Goal: Task Accomplishment & Management: Complete application form

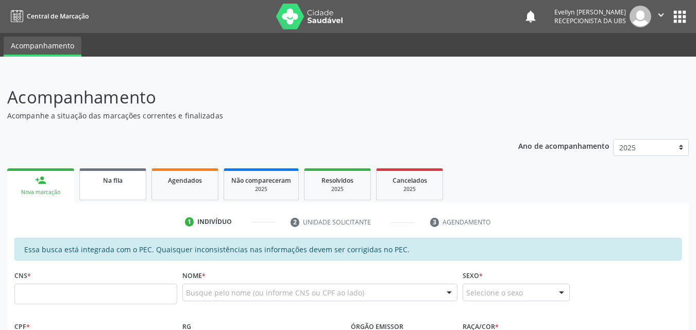
click at [129, 191] on link "Na fila" at bounding box center [112, 184] width 67 height 32
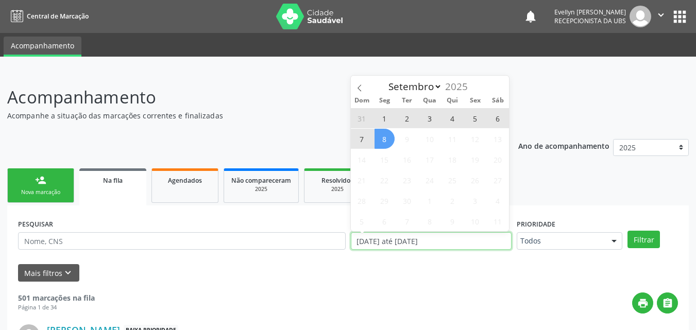
click at [399, 239] on input "[DATE] até [DATE]" at bounding box center [431, 241] width 161 height 18
click at [388, 142] on span "8" at bounding box center [385, 139] width 20 height 20
type input "[DATE]"
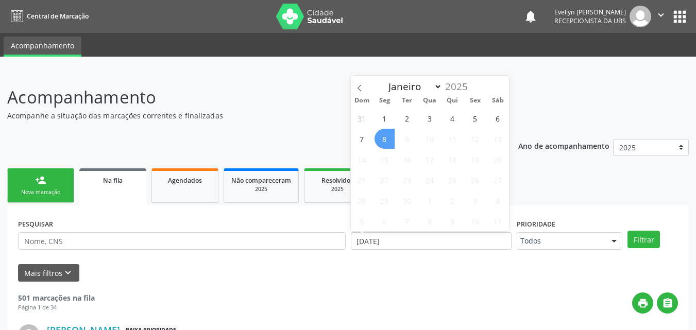
click at [388, 142] on span "8" at bounding box center [385, 139] width 20 height 20
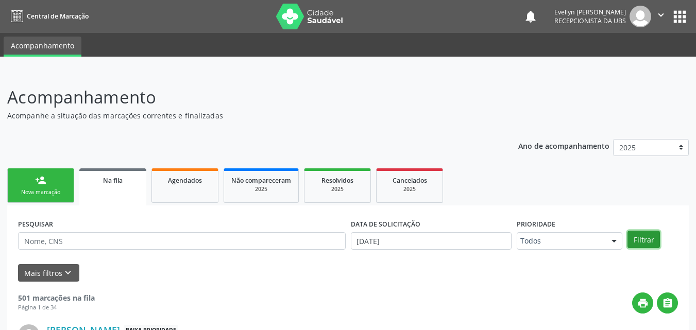
click at [642, 241] on button "Filtrar" at bounding box center [644, 240] width 32 height 18
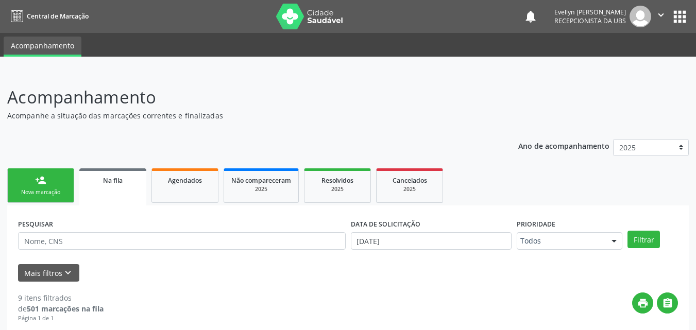
click at [69, 194] on link "person_add Nova marcação" at bounding box center [40, 185] width 67 height 35
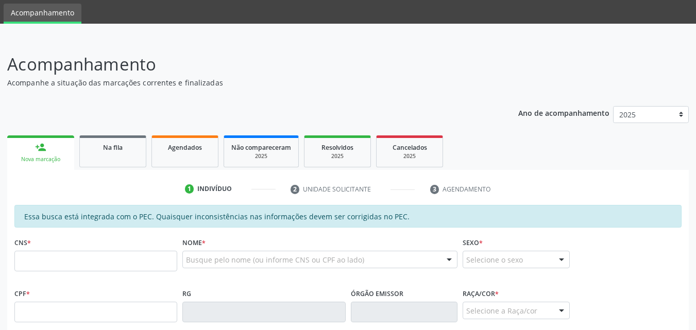
scroll to position [56, 0]
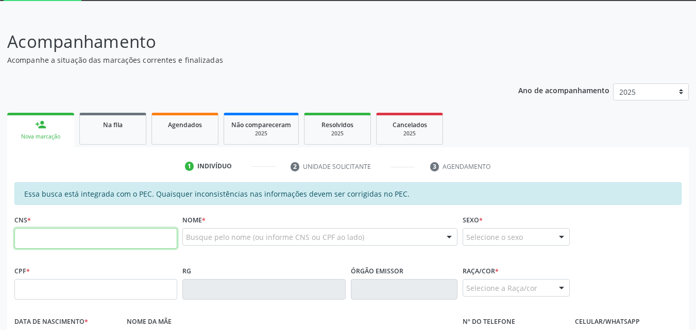
click at [142, 236] on input "text" at bounding box center [95, 238] width 163 height 21
type input "706 2030 6485 0867"
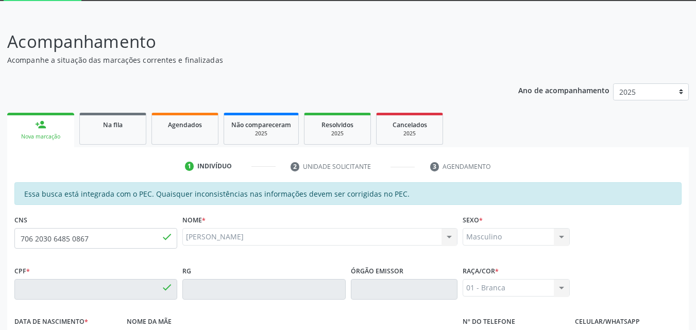
type input "183.354.784-57"
type input "[DATE]"
type input "[PERSON_NAME]"
type input "[PHONE_NUMBER]"
type input "24"
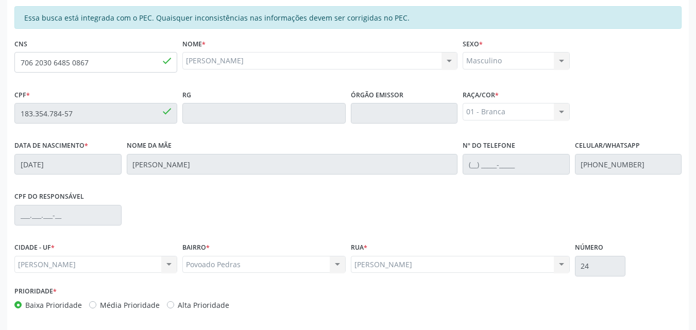
scroll to position [273, 0]
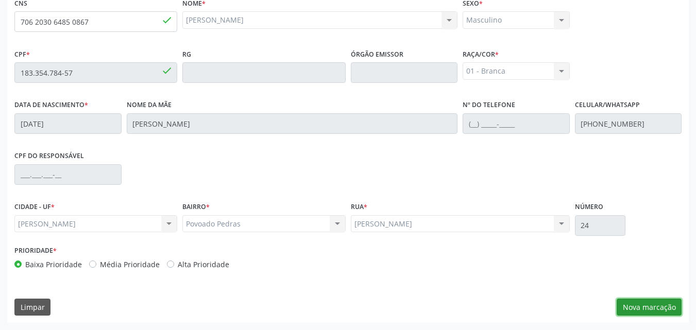
click at [655, 311] on button "Nova marcação" at bounding box center [649, 308] width 65 height 18
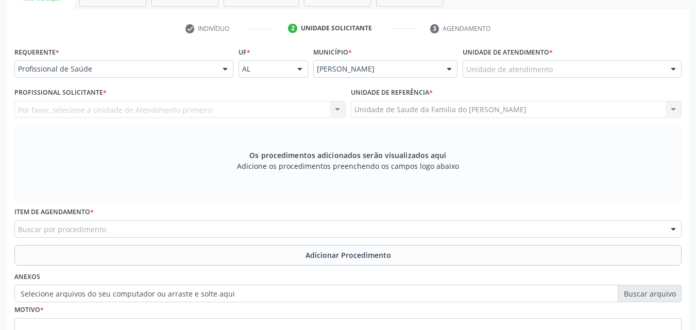
scroll to position [188, 0]
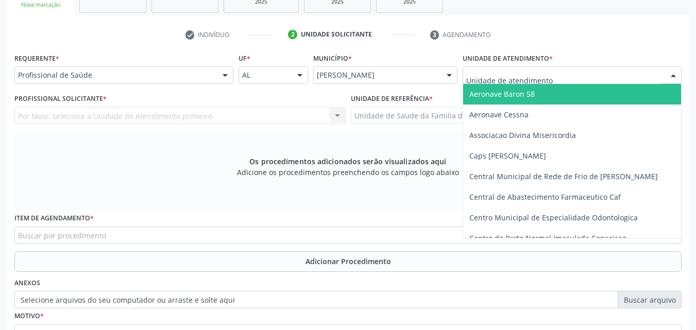
click at [581, 75] on div at bounding box center [572, 75] width 219 height 18
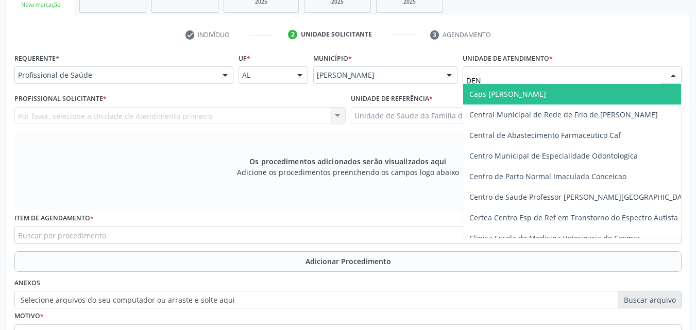
type input "DENI"
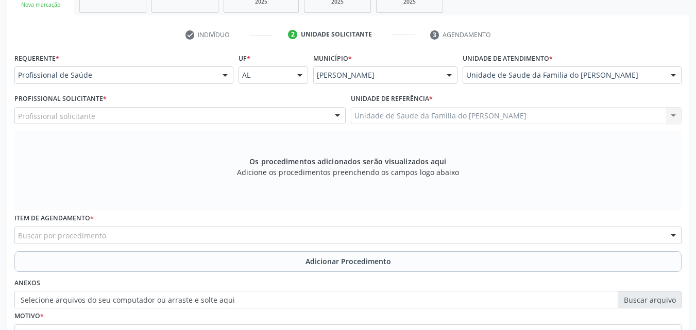
click at [159, 114] on div "Profissional solicitante" at bounding box center [179, 116] width 331 height 18
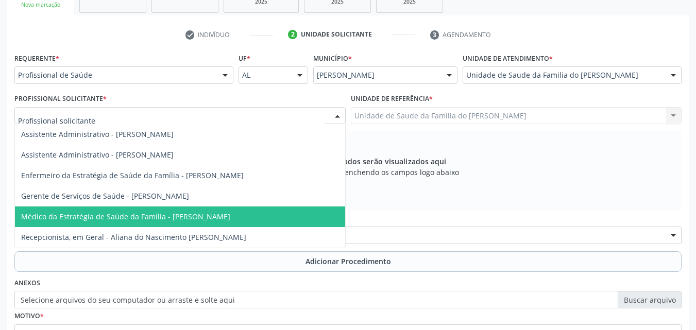
click at [143, 214] on span "Médico da Estratégia de Saúde da Família - [PERSON_NAME]" at bounding box center [125, 217] width 209 height 10
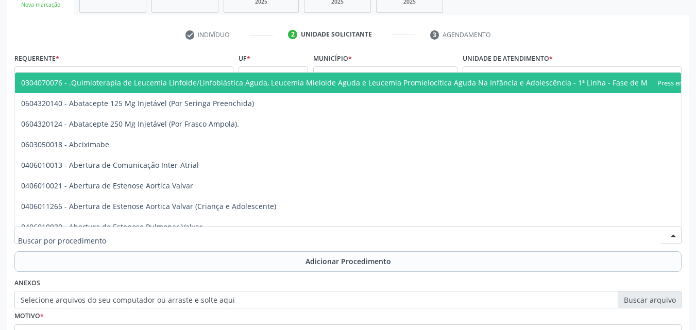
click at [204, 239] on div at bounding box center [347, 236] width 667 height 18
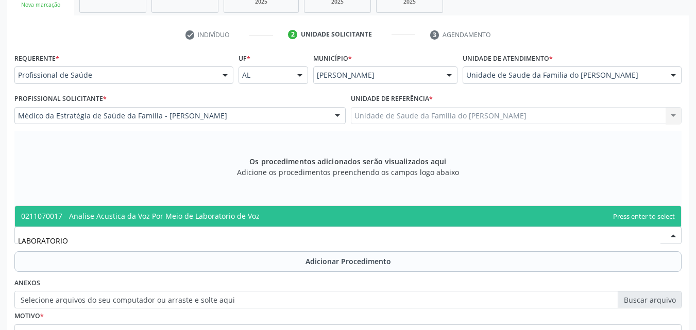
type input "LABORATORI"
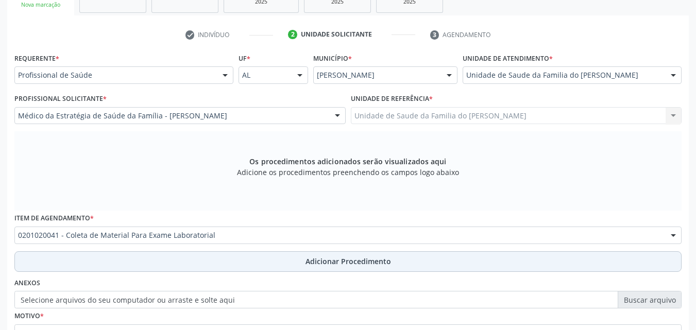
click at [199, 260] on button "Adicionar Procedimento" at bounding box center [347, 261] width 667 height 21
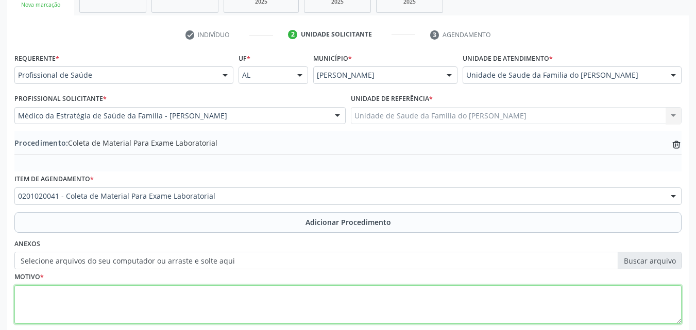
click at [213, 296] on textarea at bounding box center [347, 304] width 667 height 39
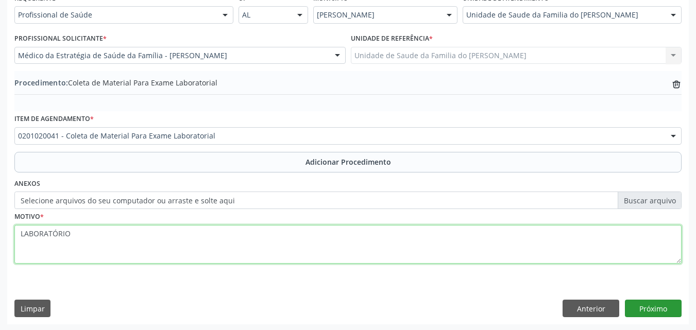
type textarea "LABORATÓRIO"
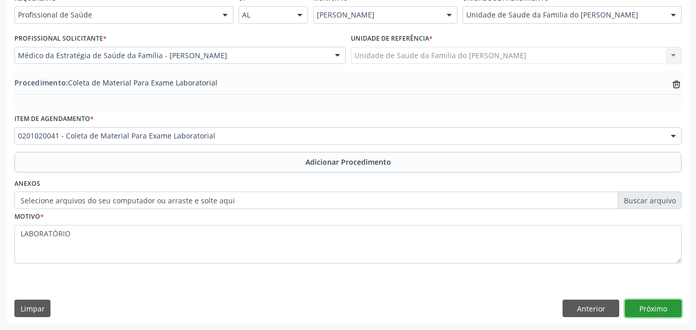
click at [660, 309] on button "Próximo" at bounding box center [653, 309] width 57 height 18
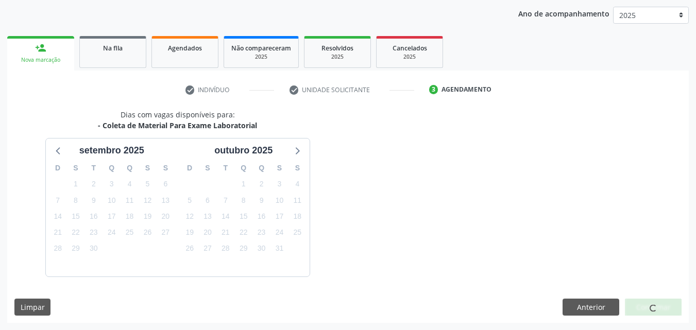
scroll to position [163, 0]
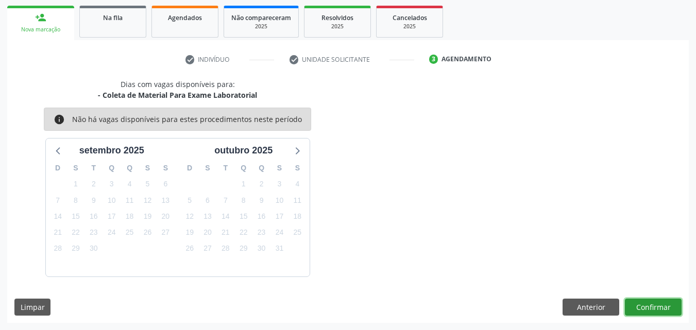
click at [650, 305] on button "Confirmar" at bounding box center [653, 308] width 57 height 18
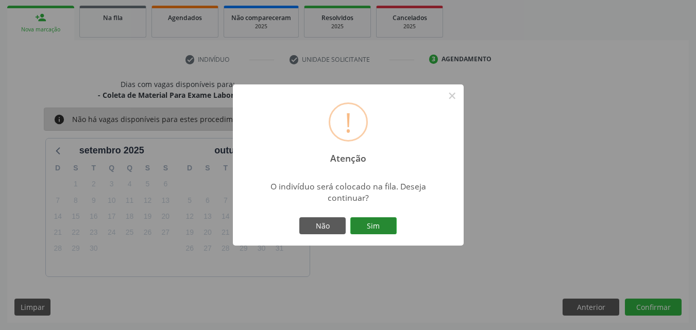
click at [380, 227] on button "Sim" at bounding box center [373, 226] width 46 height 18
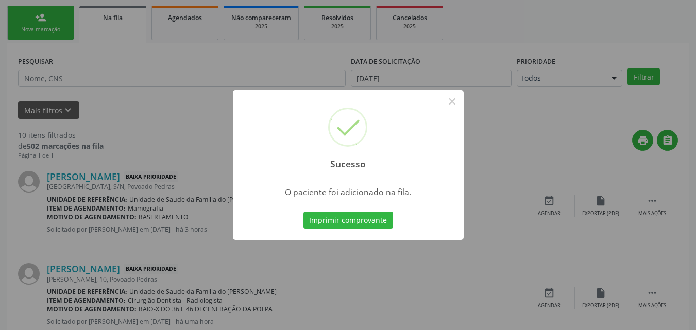
scroll to position [24, 0]
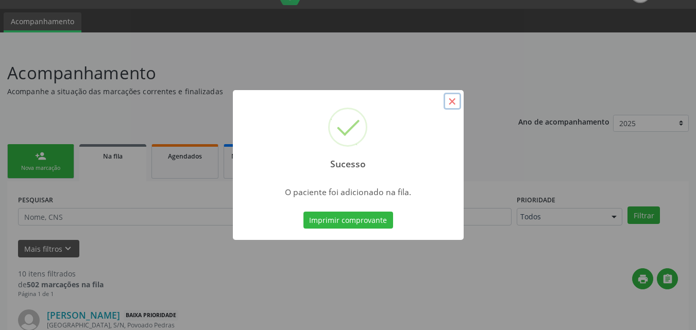
click at [458, 101] on button "×" at bounding box center [453, 102] width 18 height 18
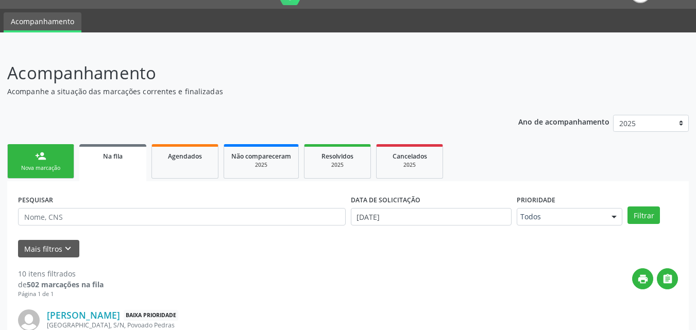
click at [66, 175] on link "person_add Nova marcação" at bounding box center [40, 161] width 67 height 35
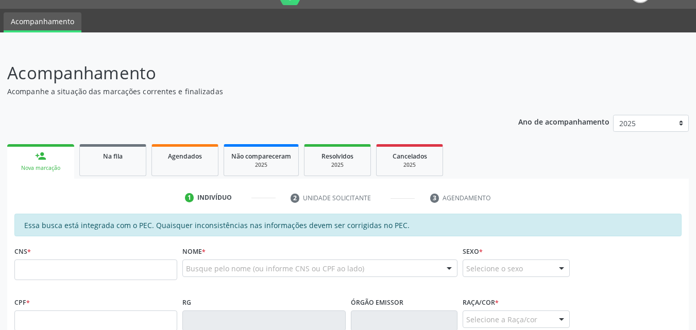
click at [42, 161] on div "person_add" at bounding box center [40, 155] width 11 height 11
click at [112, 273] on input "text" at bounding box center [95, 270] width 163 height 21
type input "898 0051 2995 7484"
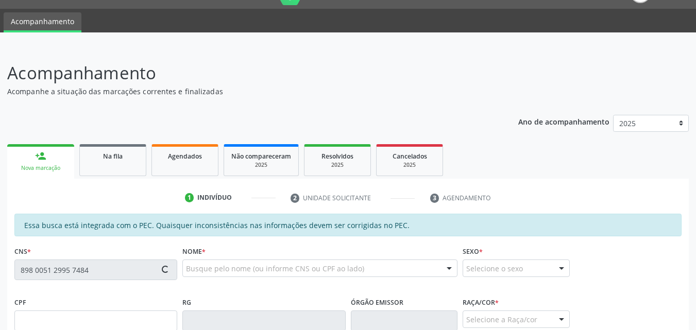
type input "2[DATE]"
type input "Janicleide dos Santos"
type input "[PHONE_NUMBER]"
type input "S/N"
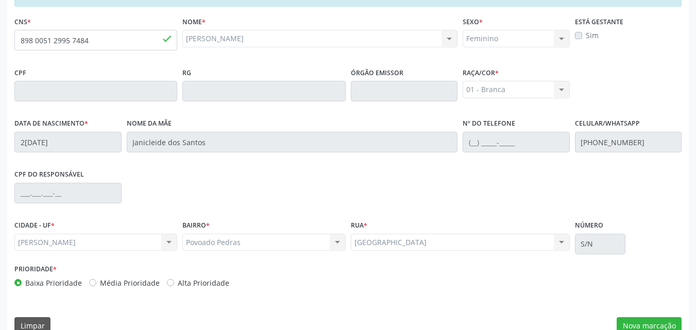
scroll to position [273, 0]
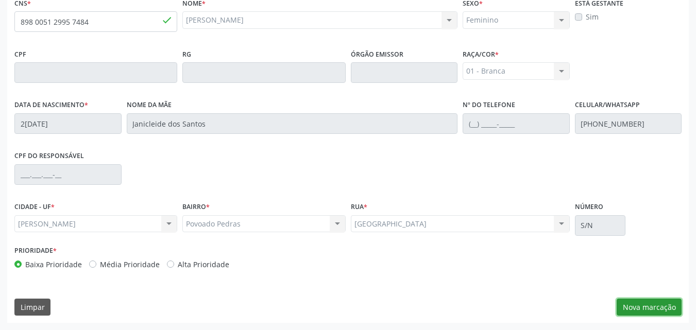
click at [664, 307] on button "Nova marcação" at bounding box center [649, 308] width 65 height 18
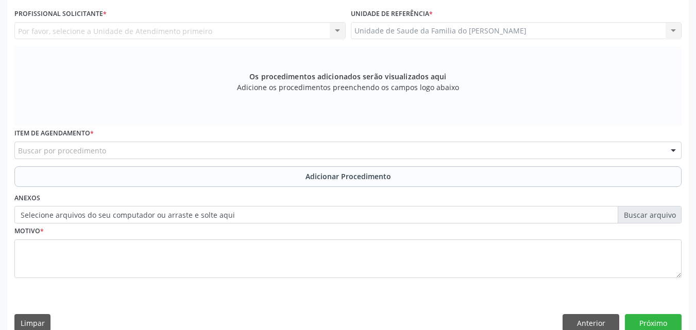
scroll to position [177, 0]
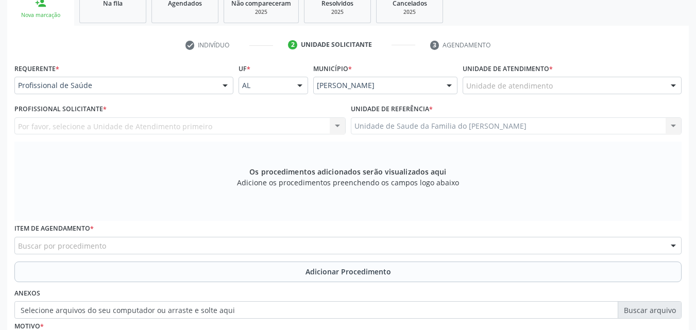
click at [567, 87] on div "Unidade de atendimento" at bounding box center [572, 86] width 219 height 18
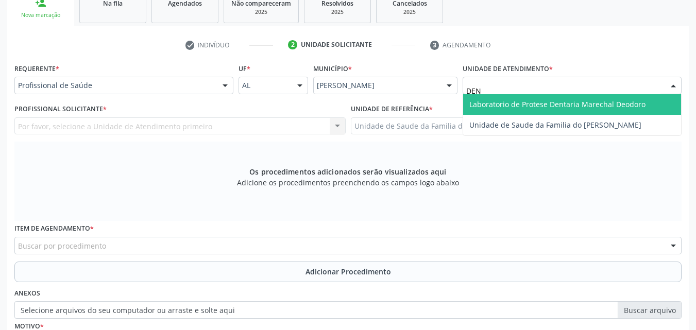
type input "DENI"
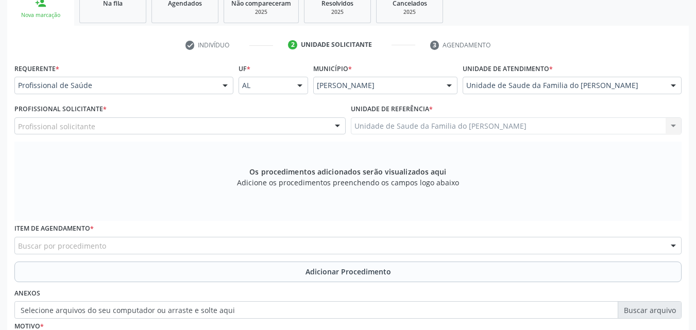
click at [264, 125] on div "Profissional solicitante" at bounding box center [179, 126] width 331 height 18
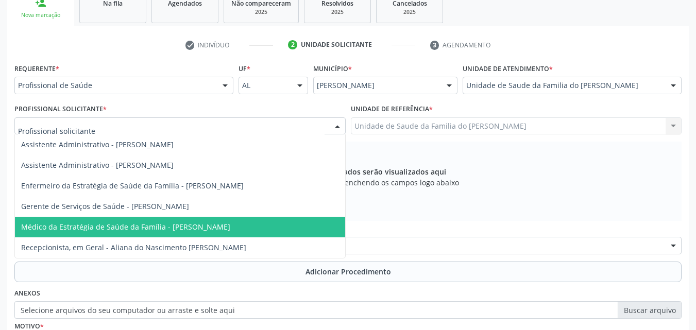
click at [219, 227] on span "Médico da Estratégia de Saúde da Família - [PERSON_NAME]" at bounding box center [125, 227] width 209 height 10
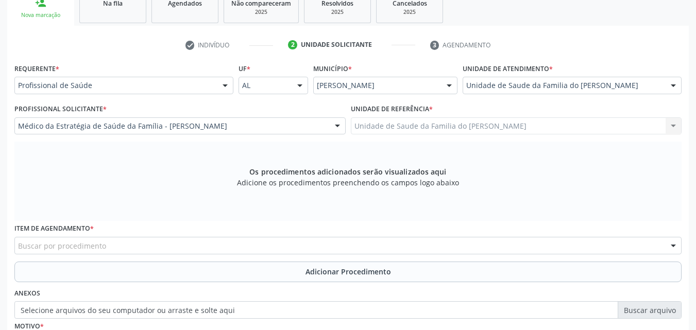
click at [218, 247] on div "Buscar por procedimento" at bounding box center [347, 246] width 667 height 18
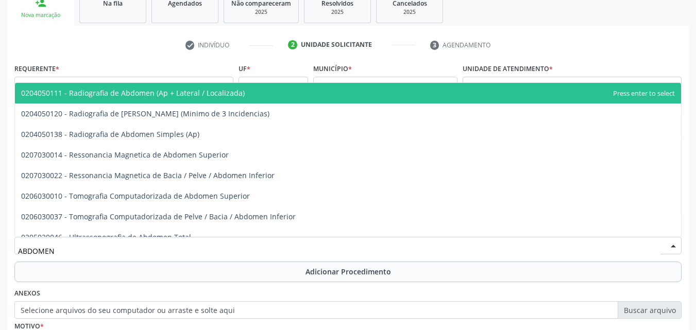
type input "ABDOMEN T"
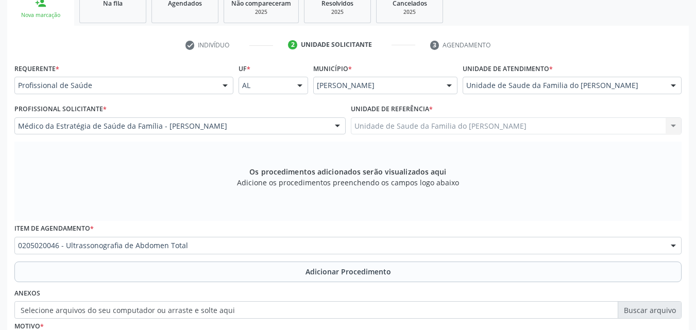
click at [217, 282] on div "Requerente * Profissional de Saúde Profissional de Saúde Paciente Nenhum result…" at bounding box center [347, 224] width 667 height 327
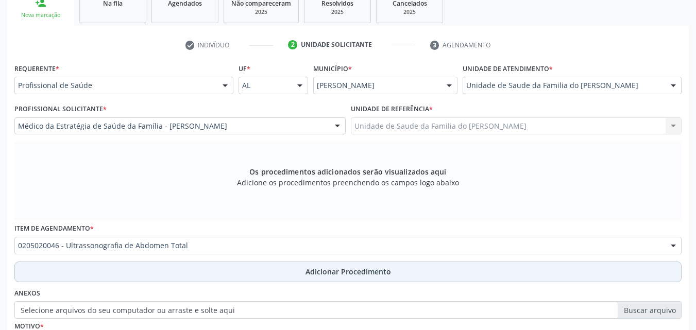
click at [219, 280] on button "Adicionar Procedimento" at bounding box center [347, 272] width 667 height 21
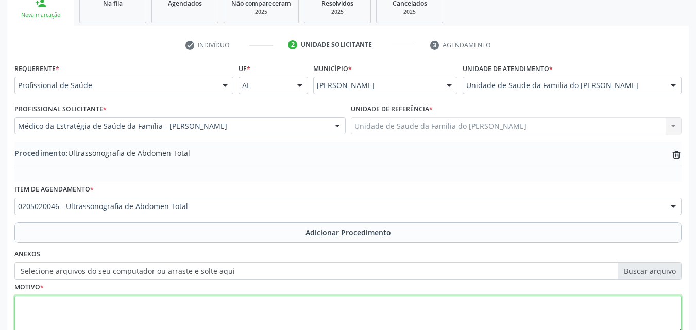
click at [219, 307] on textarea at bounding box center [347, 315] width 667 height 39
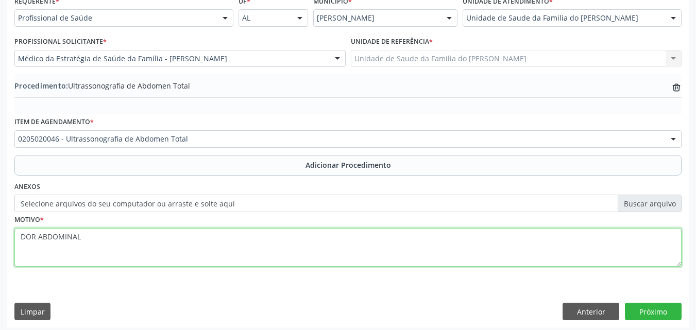
scroll to position [249, 0]
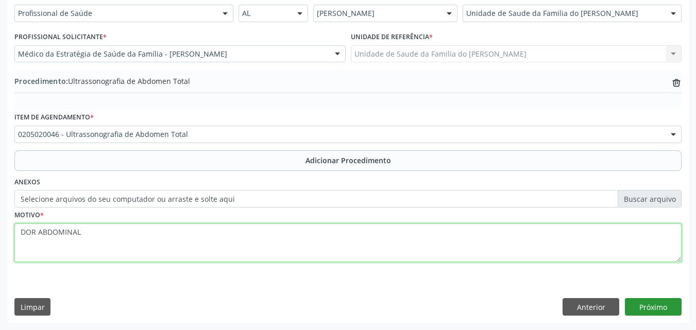
type textarea "DOR ABDOMINAL"
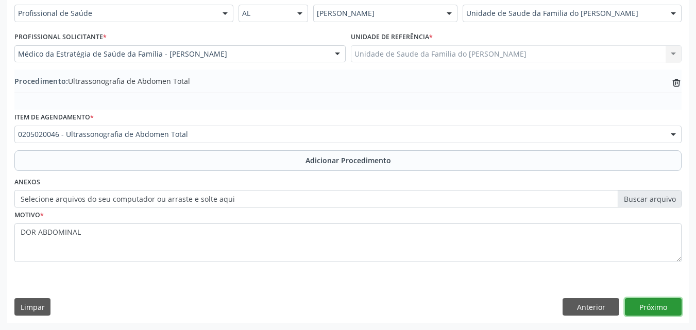
click at [640, 303] on button "Próximo" at bounding box center [653, 307] width 57 height 18
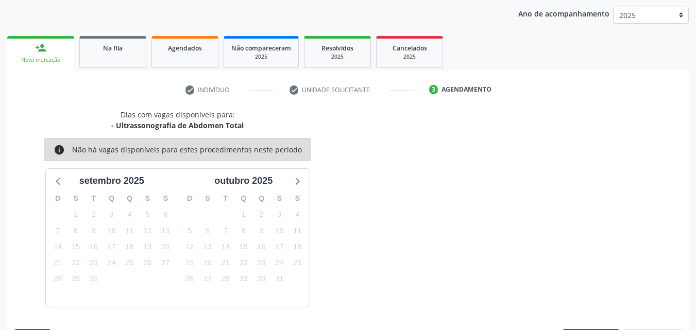
scroll to position [163, 0]
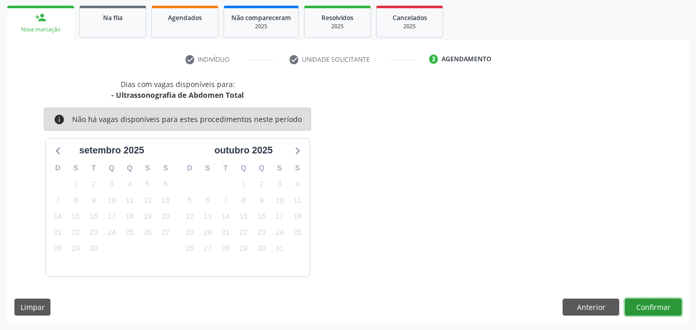
click at [657, 302] on button "Confirmar" at bounding box center [653, 308] width 57 height 18
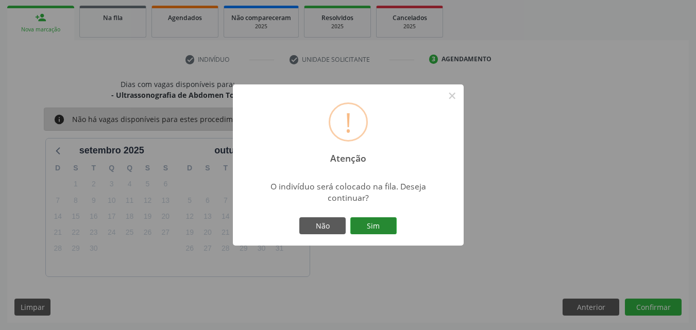
click at [386, 224] on button "Sim" at bounding box center [373, 226] width 46 height 18
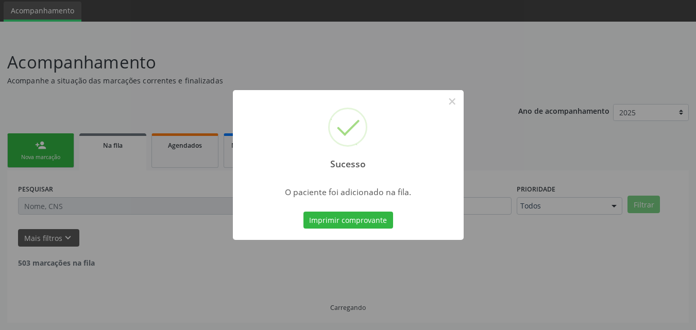
scroll to position [24, 0]
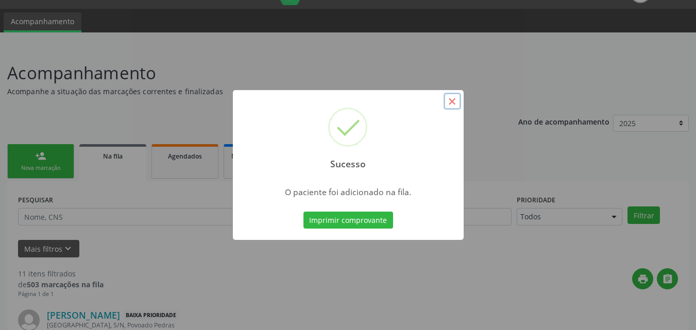
click at [451, 103] on button "×" at bounding box center [453, 102] width 18 height 18
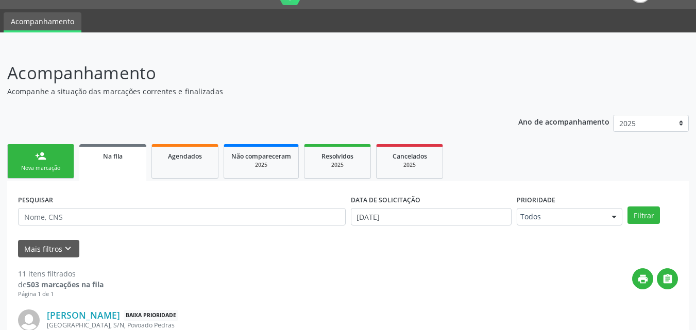
click at [75, 163] on ul "person_add Nova marcação Na fila Agendados Não compareceram 2025 Resolvidos 202…" at bounding box center [348, 162] width 682 height 40
click at [68, 164] on link "person_add Nova marcação" at bounding box center [40, 161] width 67 height 35
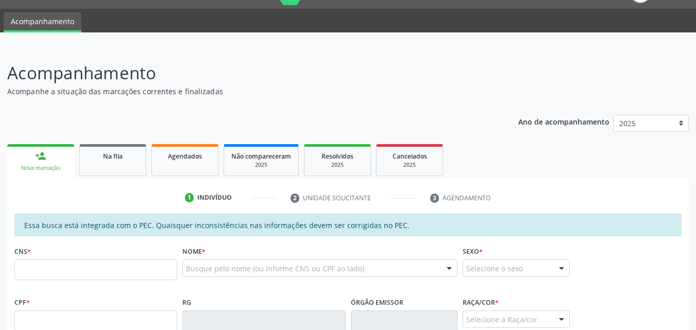
drag, startPoint x: 30, startPoint y: 281, endPoint x: 35, endPoint y: 277, distance: 6.9
click at [35, 277] on fieldset "CNS *" at bounding box center [95, 266] width 163 height 44
click at [35, 277] on input "text" at bounding box center [95, 270] width 163 height 21
type input "701 0058 2557 7591"
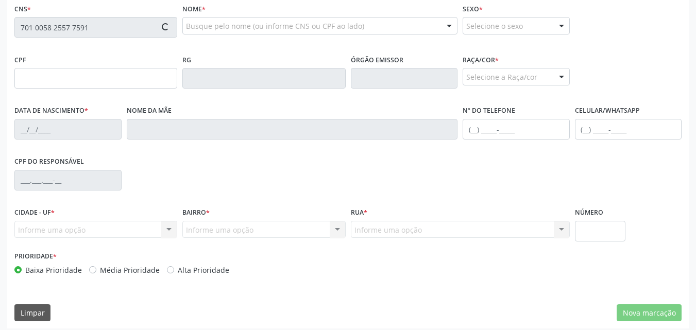
scroll to position [273, 0]
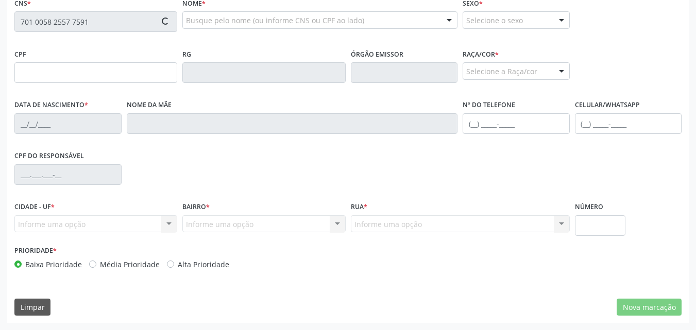
type input "132.083.784-08"
type input "[DATE]"
type input "Janicleide dos Santos"
type input "[PHONE_NUMBER]"
type input "S/N"
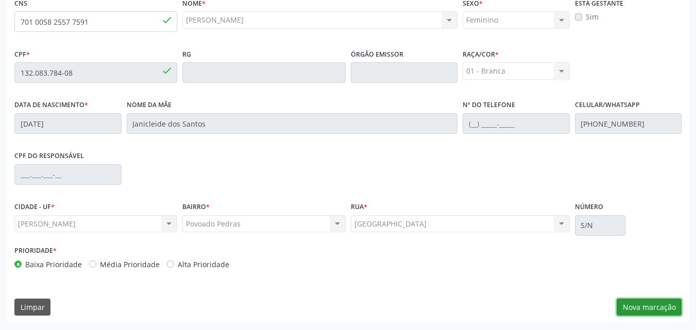
click at [660, 302] on button "Nova marcação" at bounding box center [649, 308] width 65 height 18
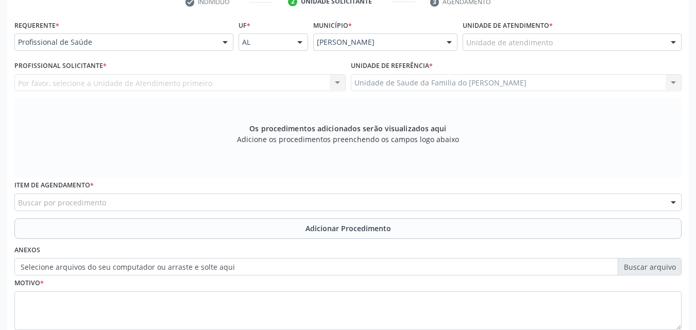
scroll to position [218, 0]
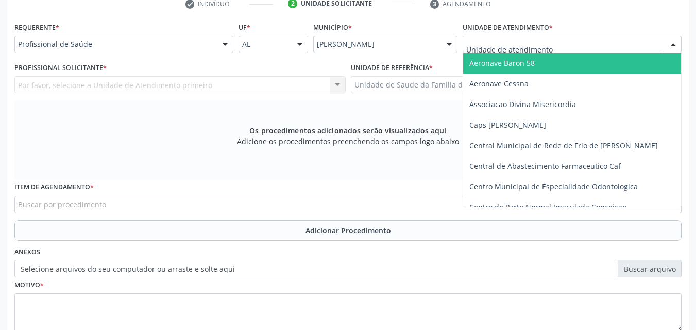
click at [514, 38] on div at bounding box center [572, 45] width 219 height 18
type input "DE"
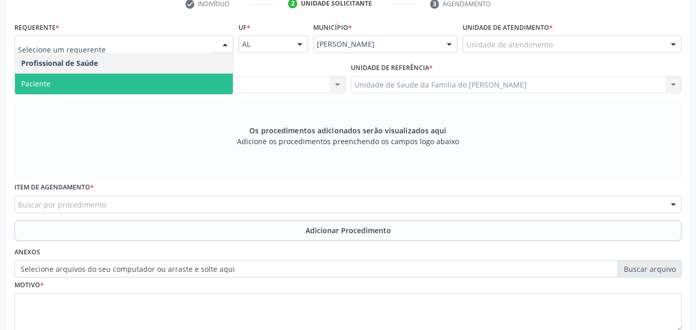
click at [117, 76] on span "Paciente" at bounding box center [124, 84] width 218 height 21
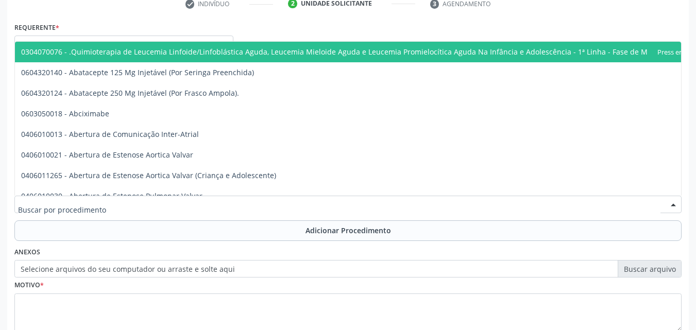
click at [162, 201] on div at bounding box center [347, 205] width 667 height 18
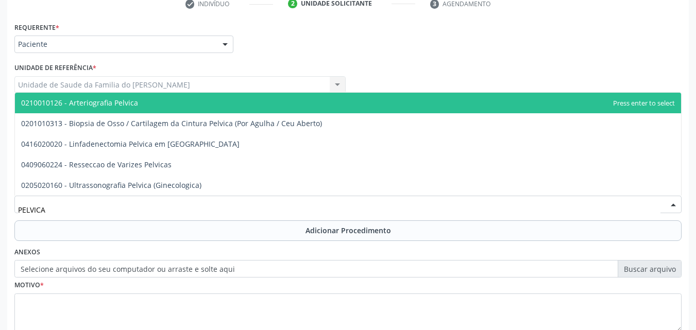
type input "PELVICA"
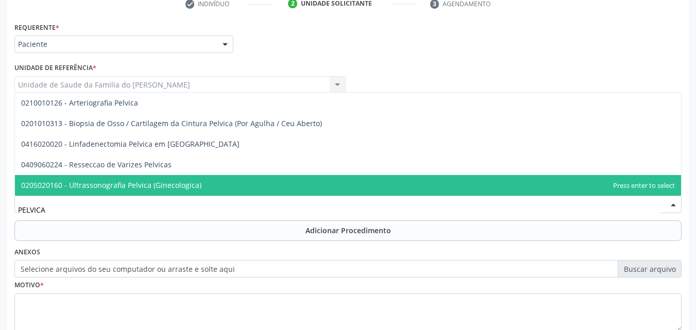
click at [176, 183] on span "0205020160 - Ultrassonografia Pelvica (Ginecologica)" at bounding box center [111, 185] width 180 height 10
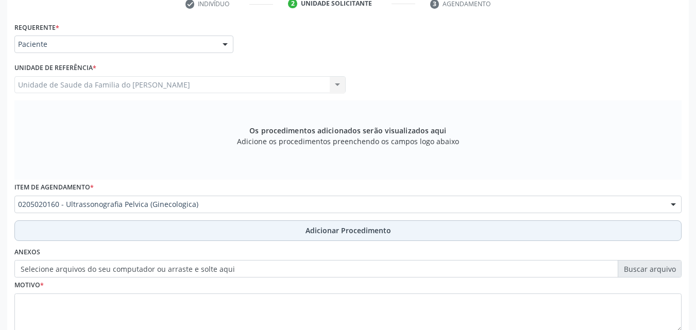
click at [174, 235] on button "Adicionar Procedimento" at bounding box center [347, 231] width 667 height 21
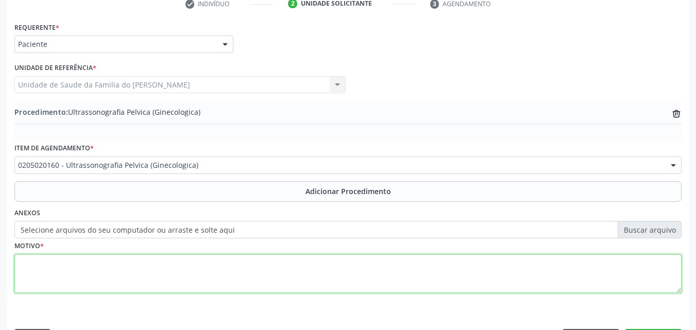
click at [167, 274] on textarea at bounding box center [347, 274] width 667 height 39
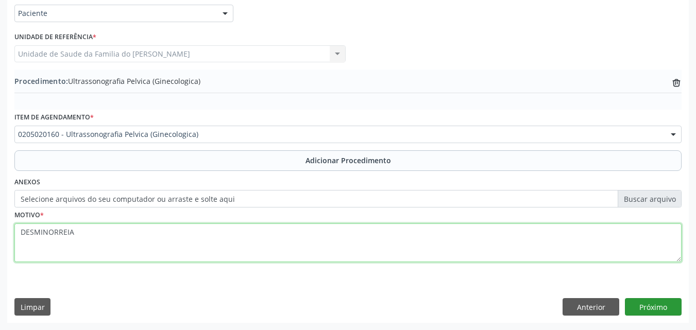
type textarea "DESMINORREIA"
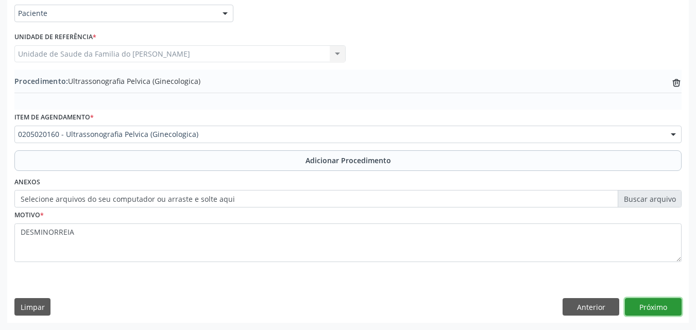
click at [651, 304] on button "Próximo" at bounding box center [653, 307] width 57 height 18
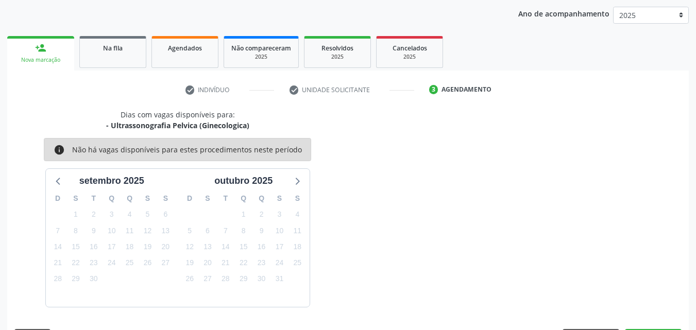
scroll to position [163, 0]
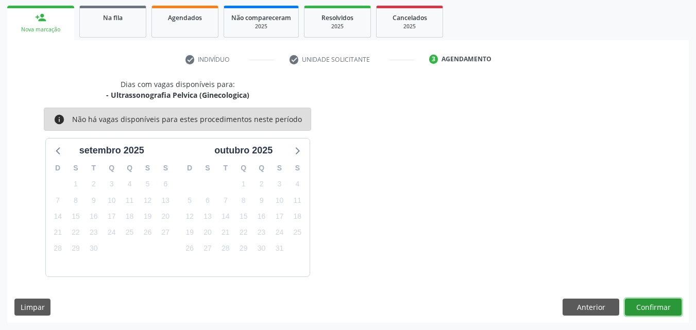
click at [646, 303] on button "Confirmar" at bounding box center [653, 308] width 57 height 18
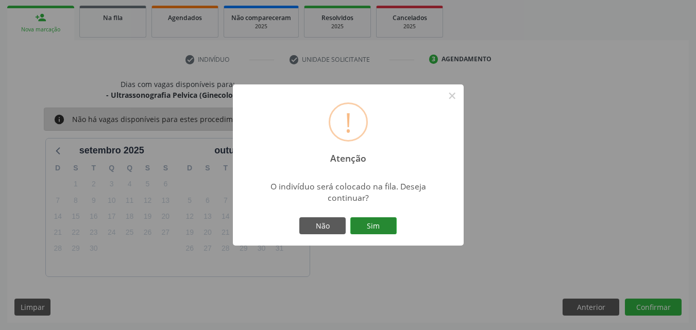
click at [382, 228] on button "Sim" at bounding box center [373, 226] width 46 height 18
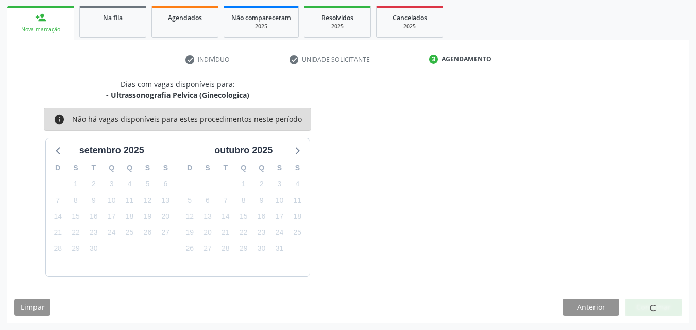
scroll to position [24, 0]
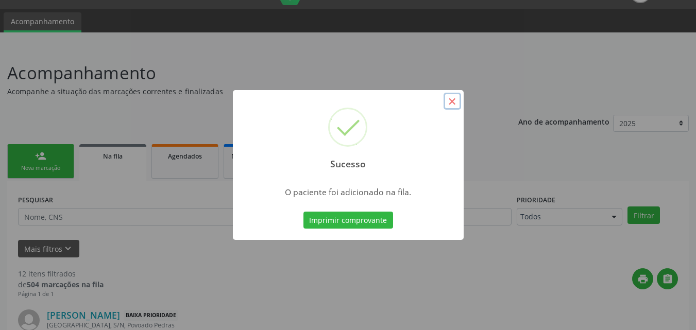
click at [454, 94] on button "×" at bounding box center [453, 102] width 18 height 18
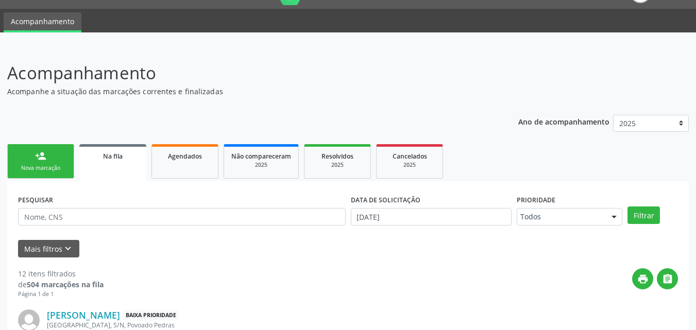
click at [52, 172] on div "Nova marcação" at bounding box center [41, 168] width 52 height 8
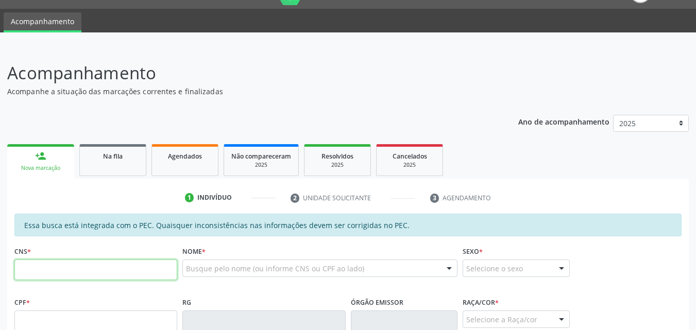
click at [97, 277] on input "text" at bounding box center [95, 270] width 163 height 21
type input "701 0058 2557 7591"
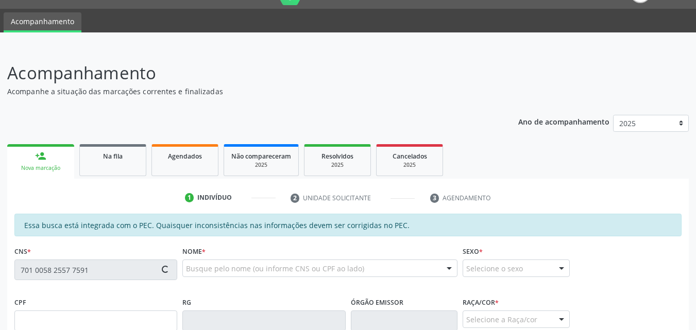
type input "132.083.784-08"
type input "[DATE]"
type input "Janicleide dos Santos"
type input "[PHONE_NUMBER]"
type input "S/N"
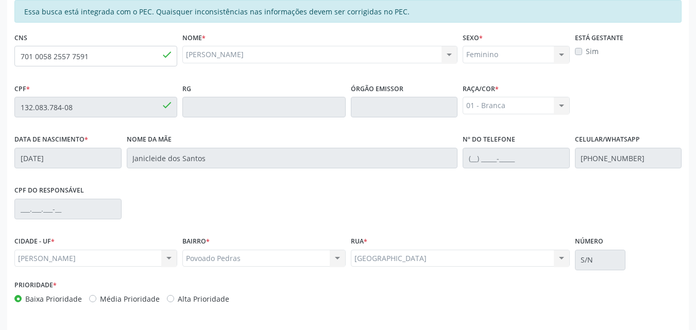
scroll to position [273, 0]
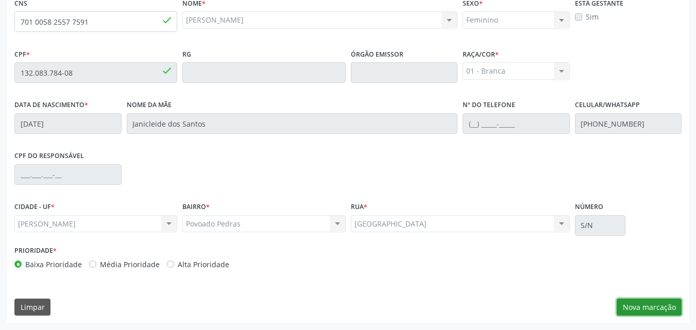
click at [657, 309] on button "Nova marcação" at bounding box center [649, 308] width 65 height 18
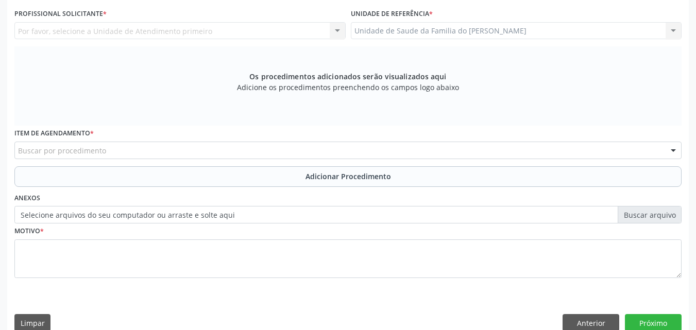
scroll to position [221, 0]
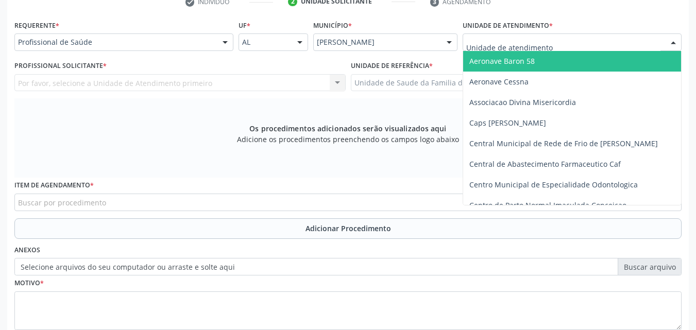
click at [570, 36] on div at bounding box center [572, 42] width 219 height 18
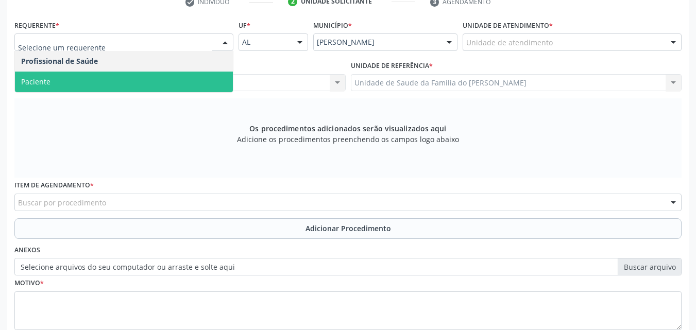
click at [149, 80] on span "Paciente" at bounding box center [124, 82] width 218 height 21
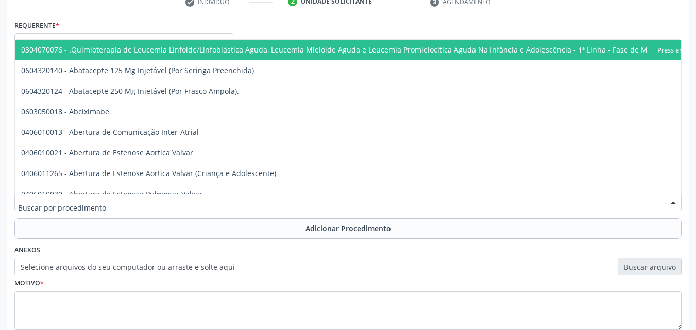
click at [398, 207] on div at bounding box center [347, 203] width 667 height 18
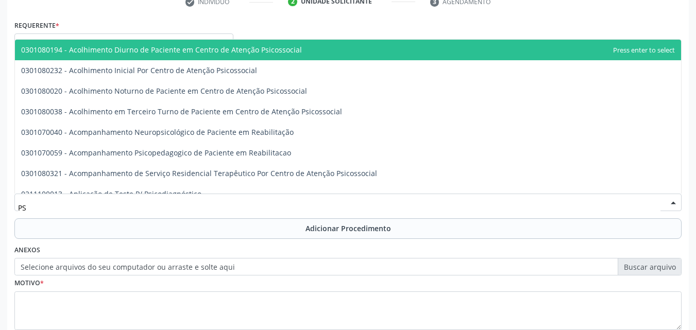
type input "P"
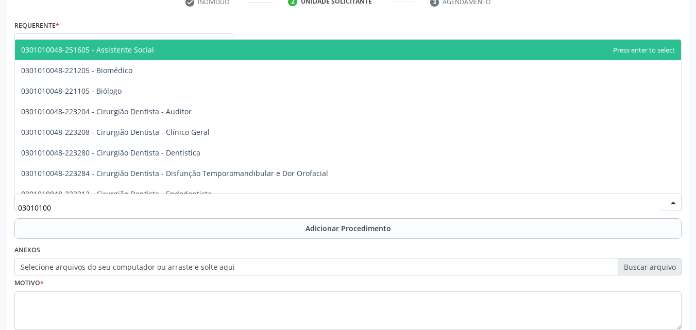
type input "030101004"
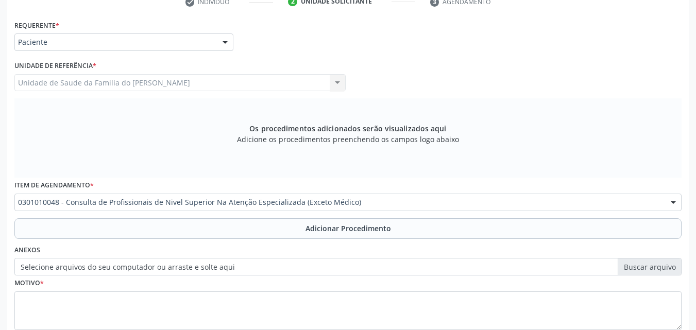
scroll to position [0, 0]
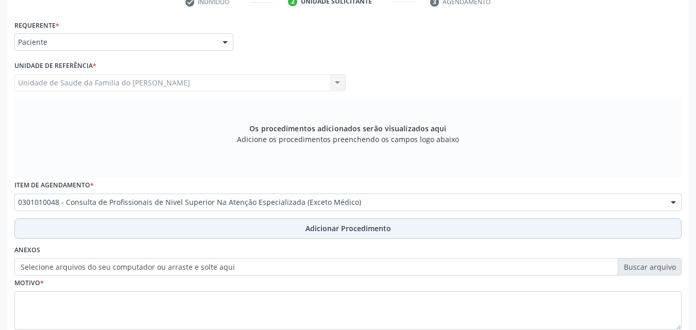
click at [395, 223] on button "Adicionar Procedimento" at bounding box center [347, 228] width 667 height 21
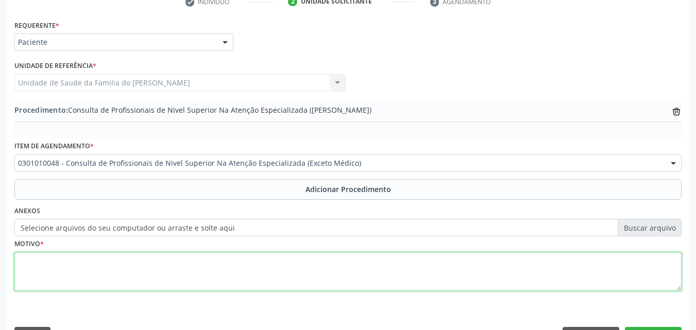
click at [379, 264] on textarea at bounding box center [347, 271] width 667 height 39
type textarea "PSICOLOGA - ADICÇÃO"
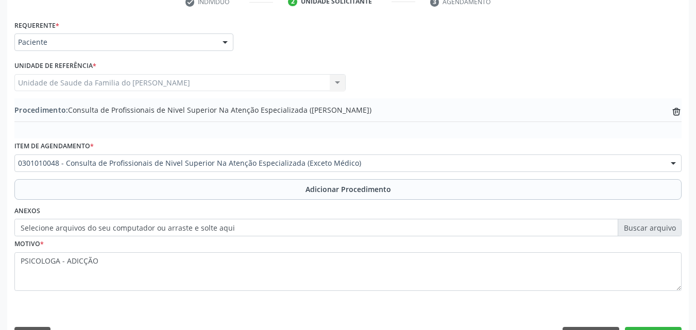
drag, startPoint x: 689, startPoint y: 183, endPoint x: 701, endPoint y: 194, distance: 15.3
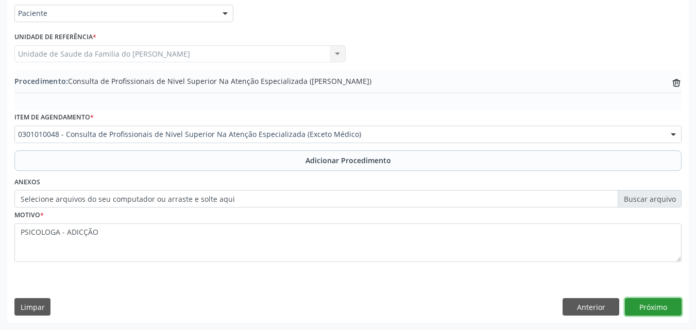
click at [657, 306] on button "Próximo" at bounding box center [653, 307] width 57 height 18
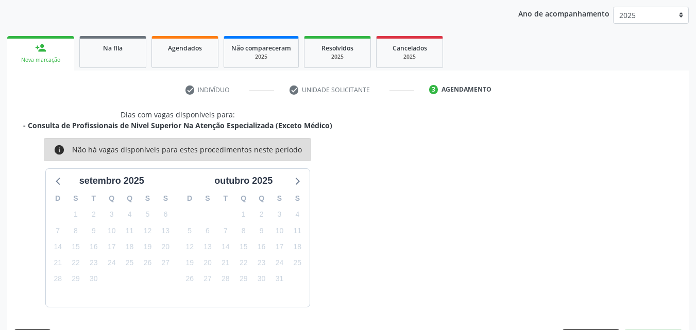
scroll to position [163, 0]
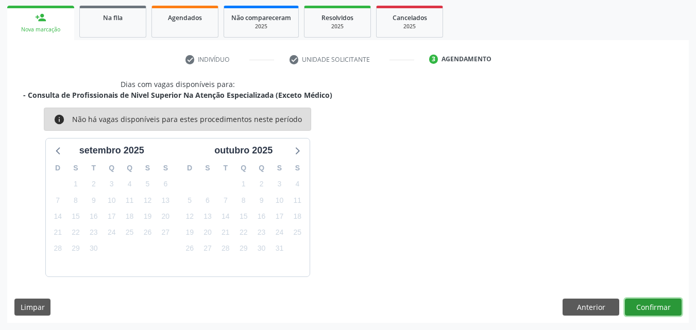
click at [656, 306] on button "Confirmar" at bounding box center [653, 308] width 57 height 18
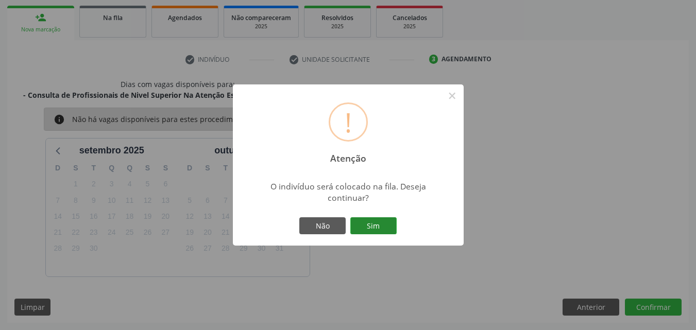
click at [384, 225] on button "Sim" at bounding box center [373, 226] width 46 height 18
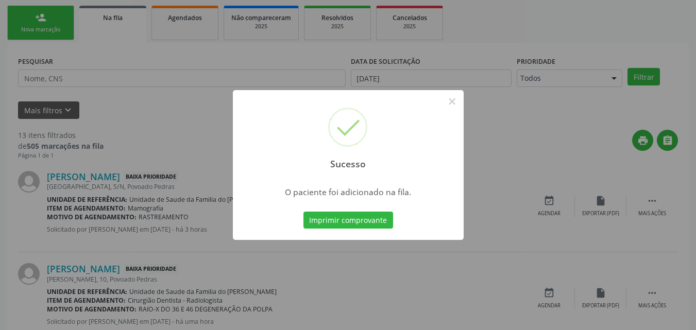
scroll to position [24, 0]
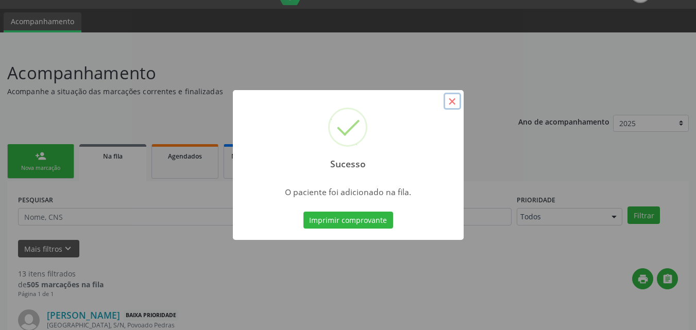
click at [450, 104] on button "×" at bounding box center [453, 102] width 18 height 18
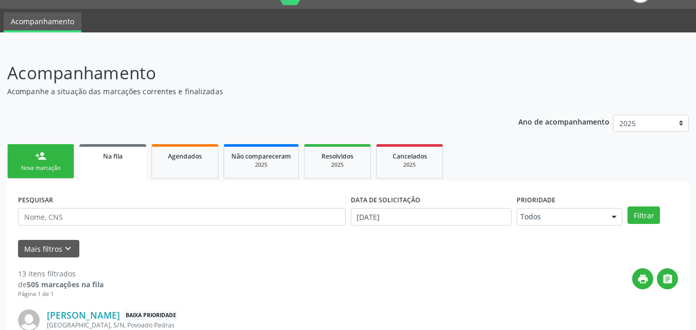
click at [52, 172] on div "Nova marcação" at bounding box center [41, 168] width 52 height 8
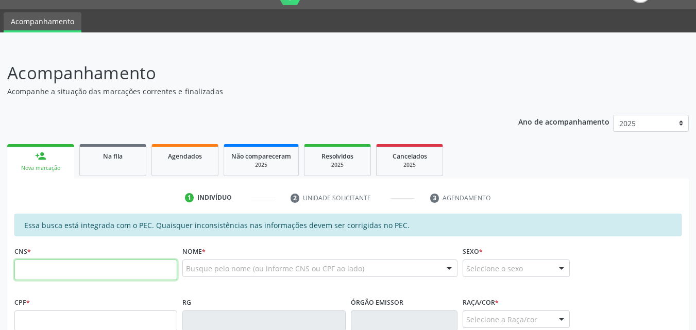
click at [81, 261] on input "text" at bounding box center [95, 270] width 163 height 21
type input "701 0058 2557 7591"
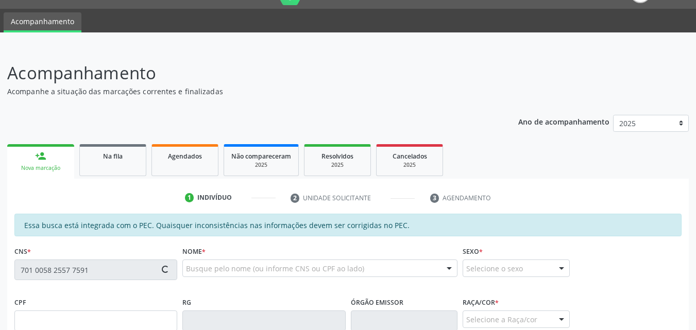
type input "132.083.784-08"
type input "[DATE]"
type input "Janicleide dos Santos"
type input "[PHONE_NUMBER]"
type input "S/N"
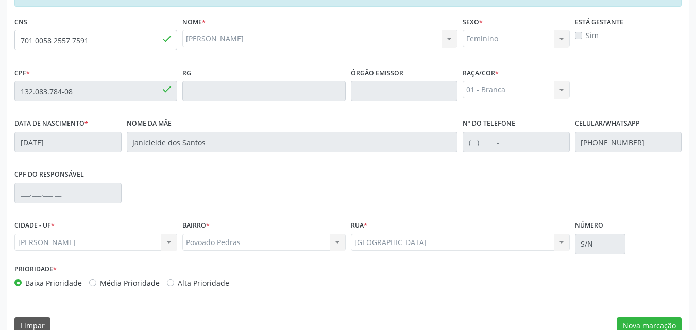
scroll to position [269, 0]
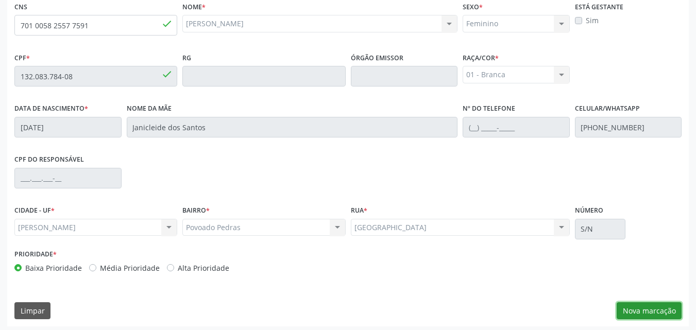
click at [649, 305] on button "Nova marcação" at bounding box center [649, 311] width 65 height 18
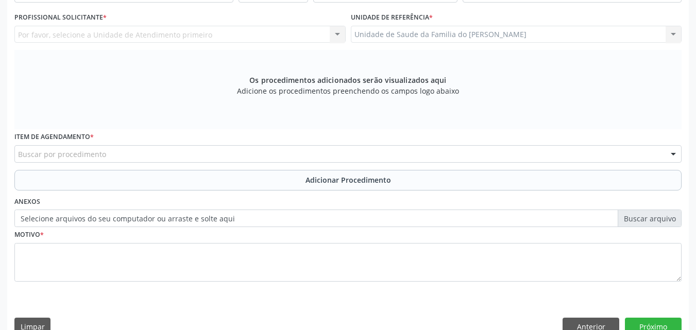
scroll to position [220, 0]
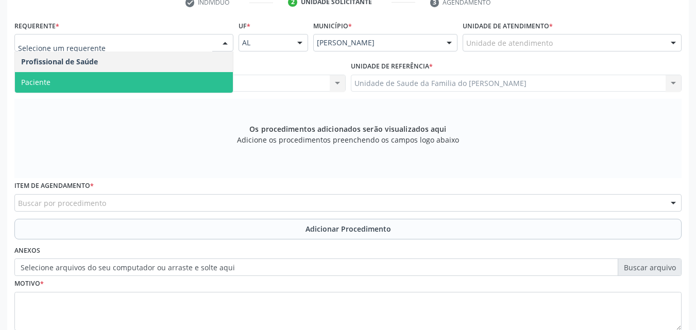
click at [165, 78] on span "Paciente" at bounding box center [124, 82] width 218 height 21
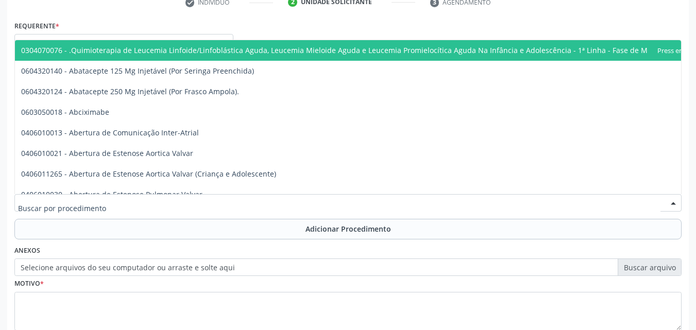
click at [157, 209] on div at bounding box center [347, 203] width 667 height 18
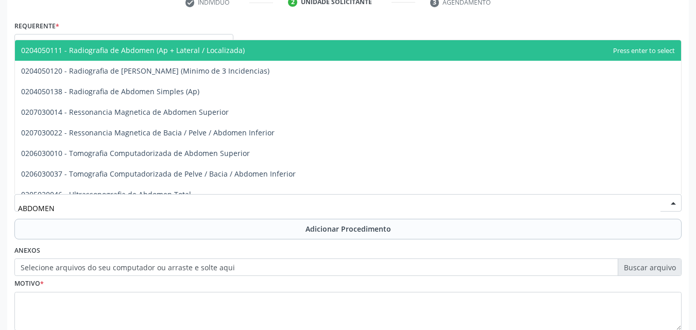
type input "ABDOMEN T"
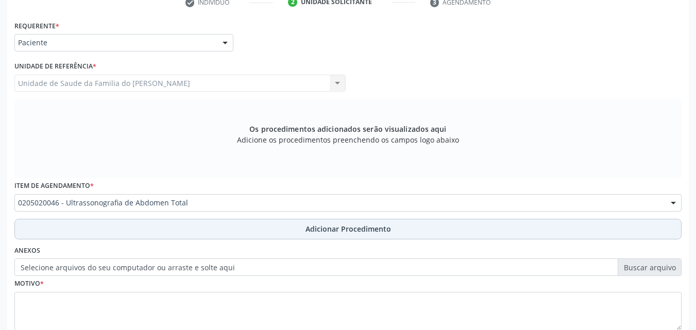
click at [159, 228] on button "Adicionar Procedimento" at bounding box center [347, 229] width 667 height 21
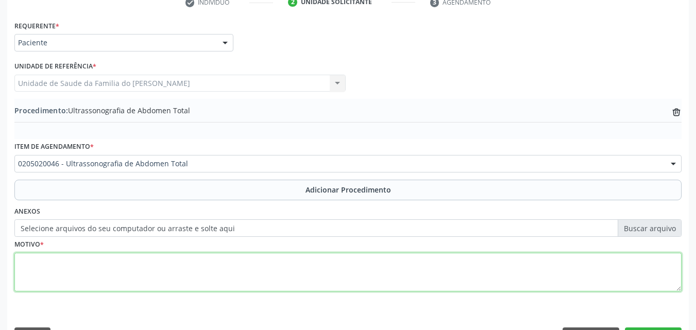
click at [166, 272] on textarea at bounding box center [347, 272] width 667 height 39
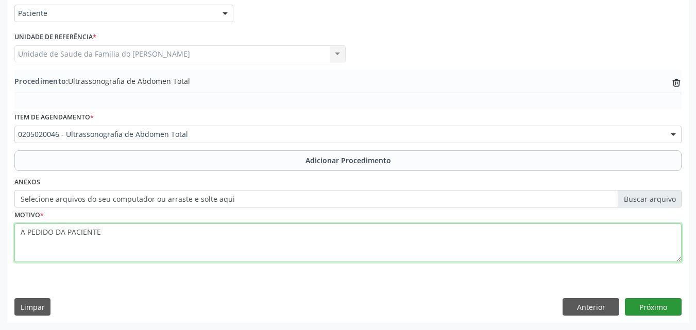
type textarea "A PEDIDO DA PACIENTE"
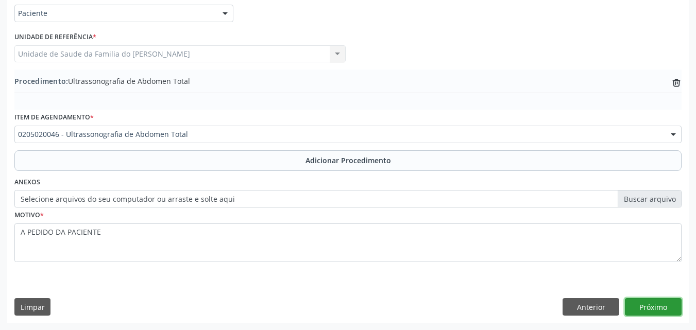
click at [648, 309] on button "Próximo" at bounding box center [653, 307] width 57 height 18
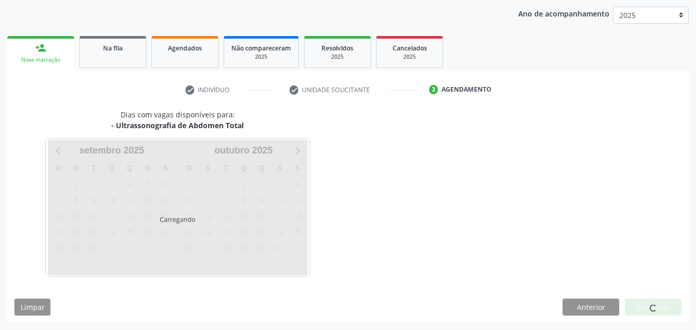
click at [649, 307] on div at bounding box center [653, 308] width 57 height 18
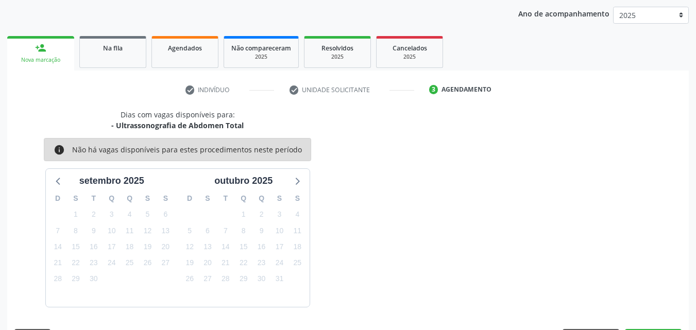
scroll to position [163, 0]
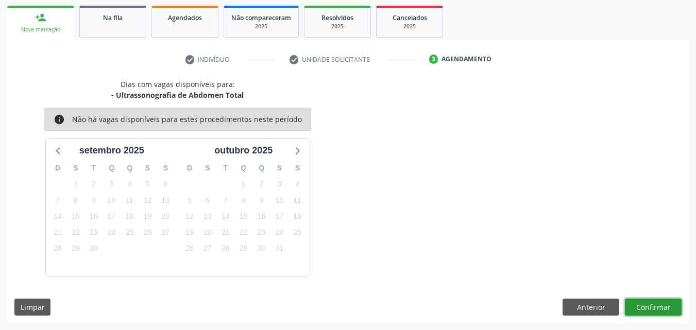
click at [649, 307] on button "Confirmar" at bounding box center [653, 308] width 57 height 18
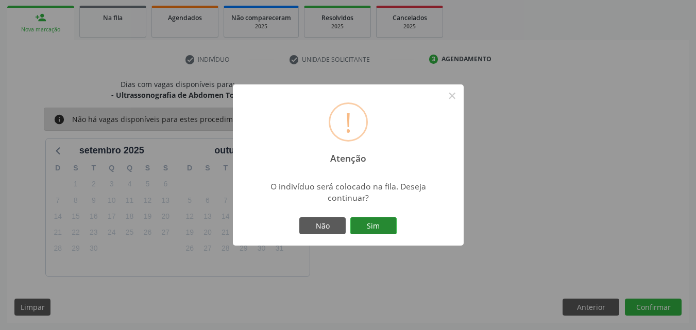
click at [372, 218] on button "Sim" at bounding box center [373, 226] width 46 height 18
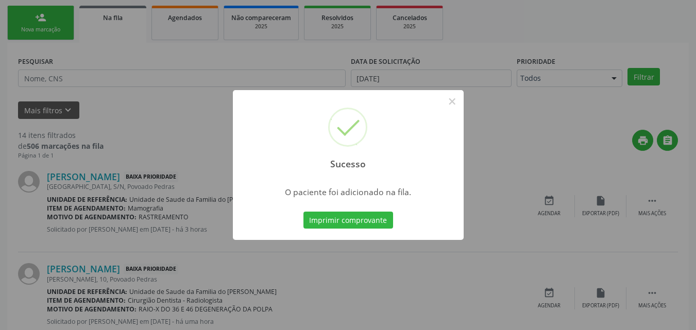
scroll to position [24, 0]
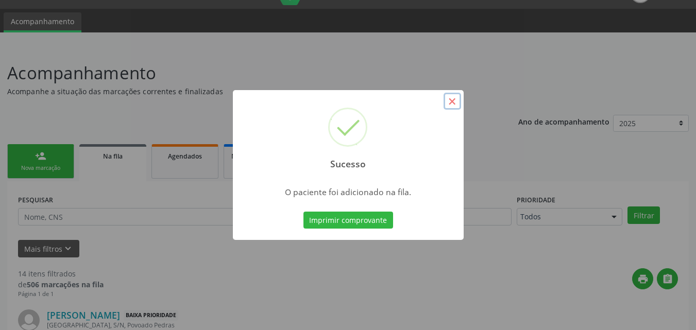
click at [455, 105] on button "×" at bounding box center [453, 102] width 18 height 18
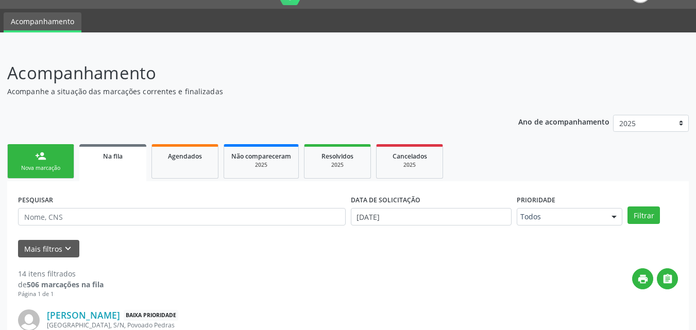
drag, startPoint x: 49, startPoint y: 194, endPoint x: 41, endPoint y: 164, distance: 30.5
click at [41, 164] on div "Nova marcação" at bounding box center [41, 168] width 52 height 8
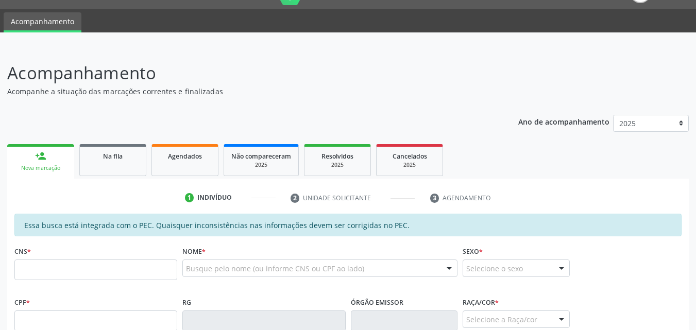
click at [41, 164] on div "Nova marcação" at bounding box center [40, 168] width 53 height 8
click at [95, 267] on input "text" at bounding box center [95, 270] width 163 height 21
type input "708 6040 2334 9687"
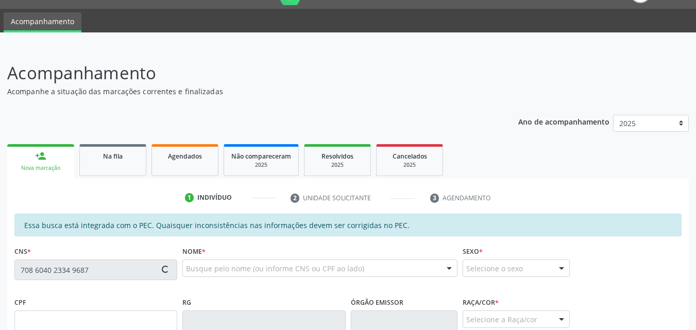
type input "132.083.834-01"
type input "[DATE]"
type input "Janicleide dos Santos"
type input "[PHONE_NUMBER]"
type input "S/N"
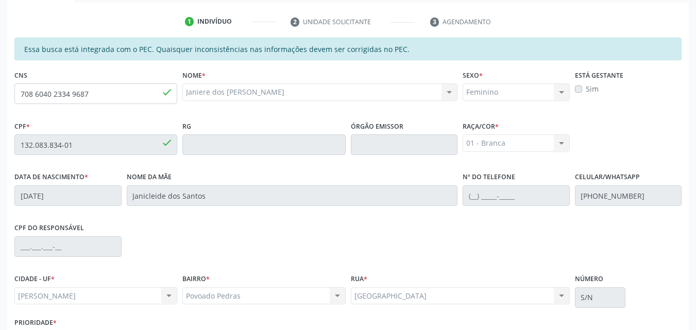
scroll to position [265, 0]
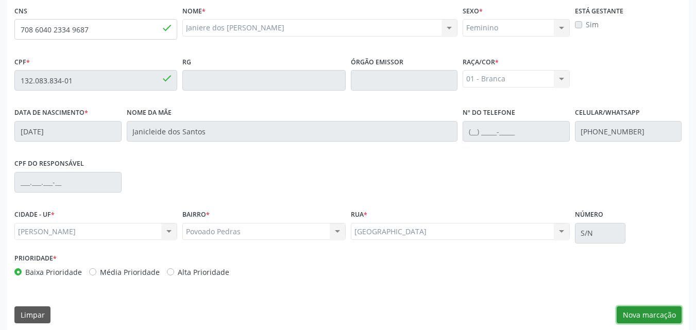
click at [658, 323] on button "Nova marcação" at bounding box center [649, 316] width 65 height 18
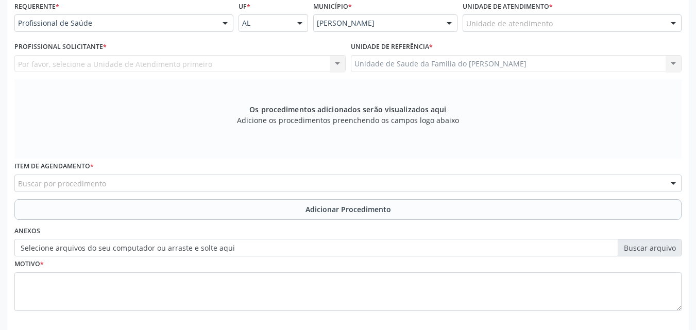
scroll to position [214, 0]
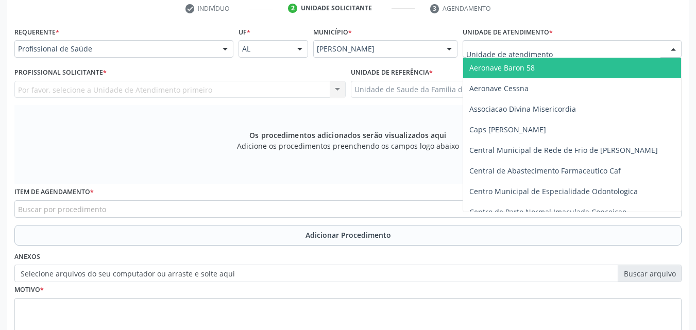
click at [582, 44] on div at bounding box center [572, 49] width 219 height 18
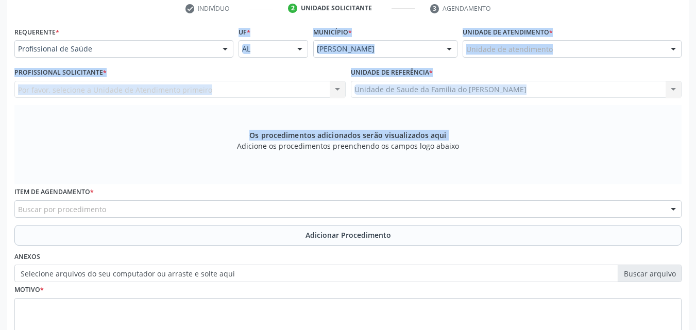
drag, startPoint x: 90, startPoint y: 116, endPoint x: 140, endPoint y: 62, distance: 74.0
click at [140, 62] on div "Requerente * Profissional de Saúde Profissional de Saúde Paciente Nenhum result…" at bounding box center [347, 187] width 667 height 327
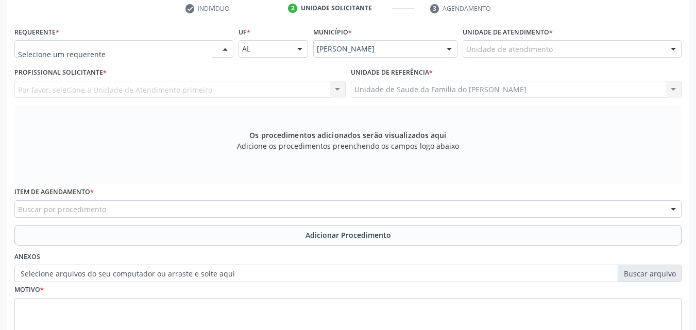
click at [155, 41] on div at bounding box center [123, 49] width 219 height 18
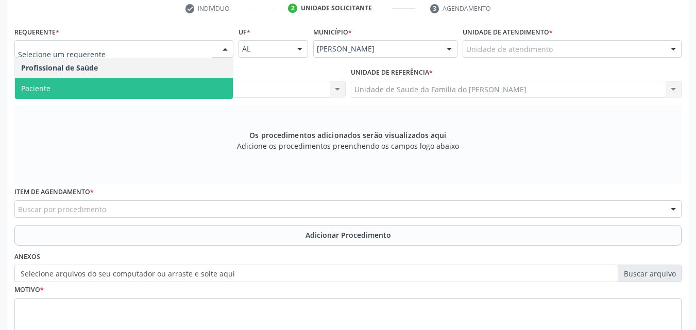
click at [147, 87] on span "Paciente" at bounding box center [124, 88] width 218 height 21
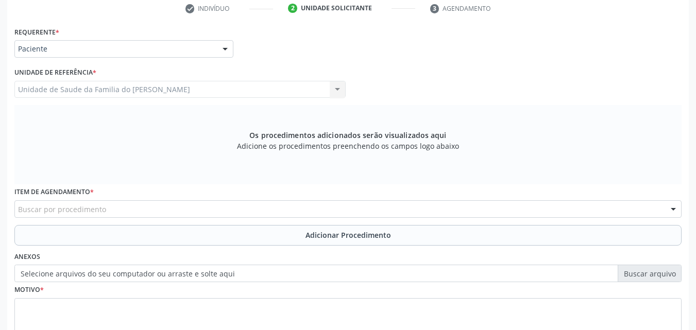
click at [147, 87] on span "Paciente" at bounding box center [124, 88] width 218 height 21
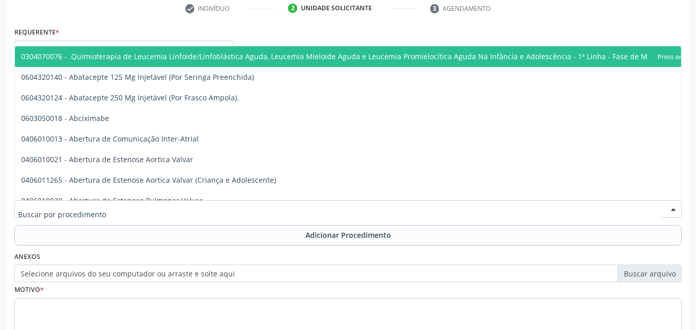
click at [133, 205] on div at bounding box center [347, 209] width 667 height 18
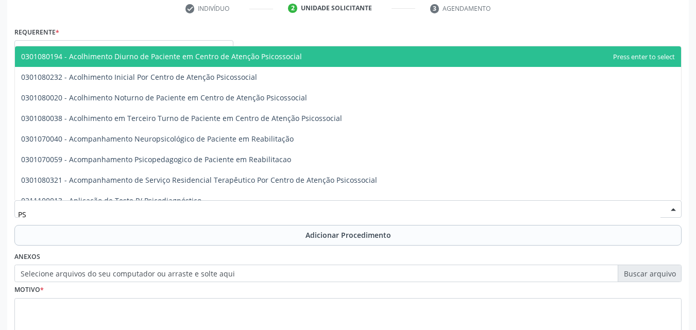
type input "P"
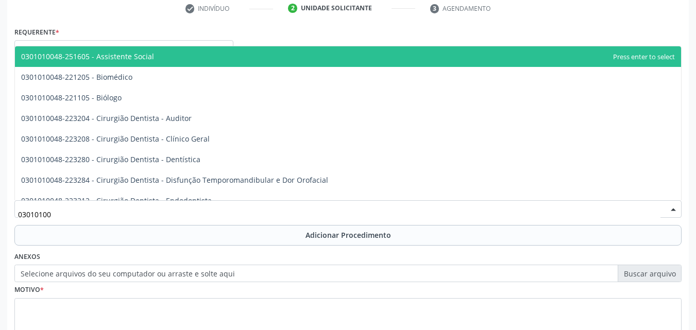
type input "030101004"
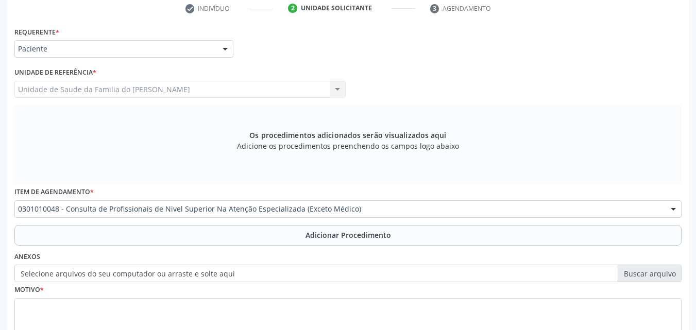
scroll to position [0, 0]
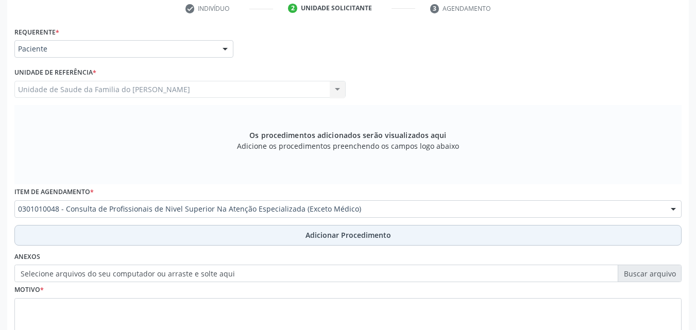
click at [145, 233] on button "Adicionar Procedimento" at bounding box center [347, 235] width 667 height 21
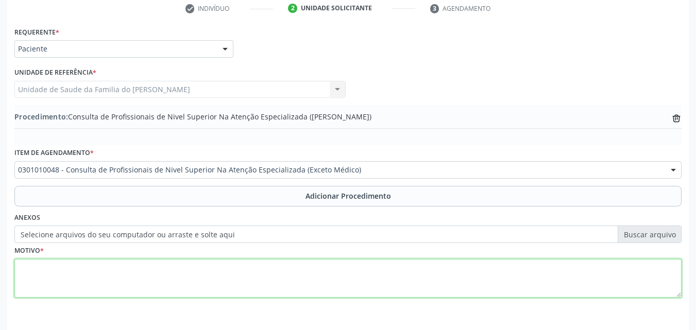
click at [147, 264] on textarea at bounding box center [347, 278] width 667 height 39
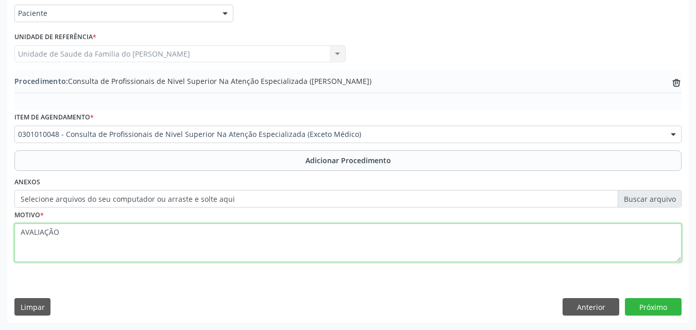
click at [18, 232] on textarea "AVALIAÇÃO" at bounding box center [347, 243] width 667 height 39
type textarea "PSICOLOGA- AVALIAÇÃO"
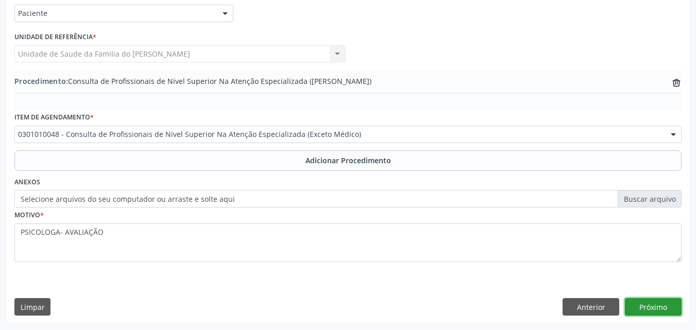
click at [653, 301] on button "Próximo" at bounding box center [653, 307] width 57 height 18
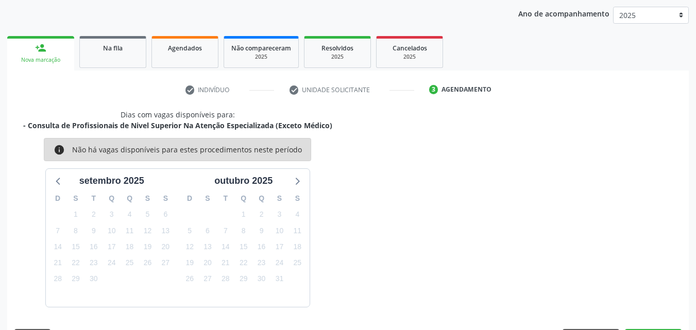
scroll to position [163, 0]
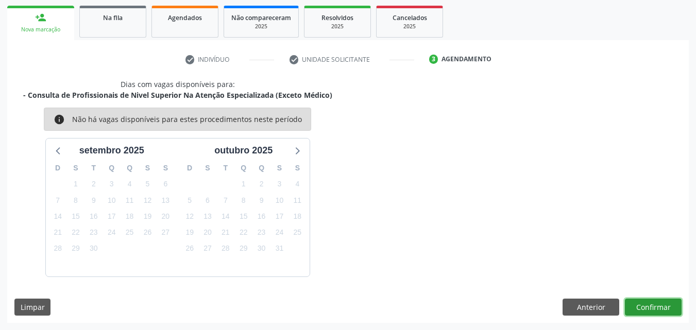
click at [653, 301] on button "Confirmar" at bounding box center [653, 308] width 57 height 18
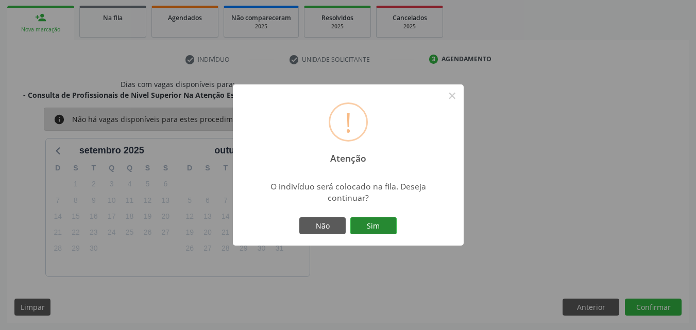
click at [392, 225] on button "Sim" at bounding box center [373, 226] width 46 height 18
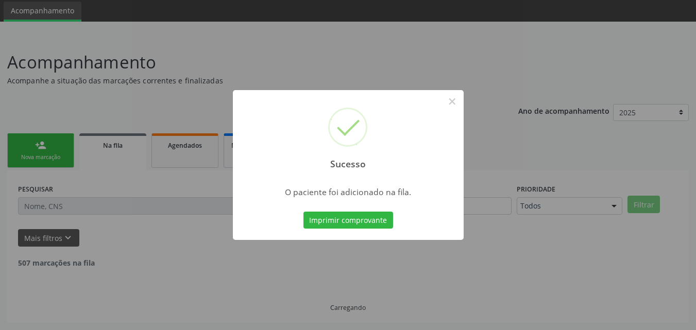
scroll to position [24, 0]
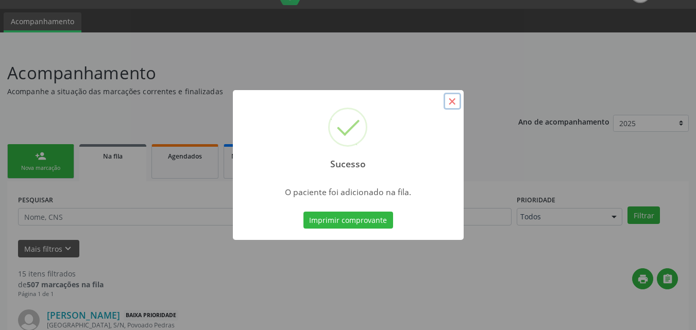
click at [459, 99] on button "×" at bounding box center [453, 102] width 18 height 18
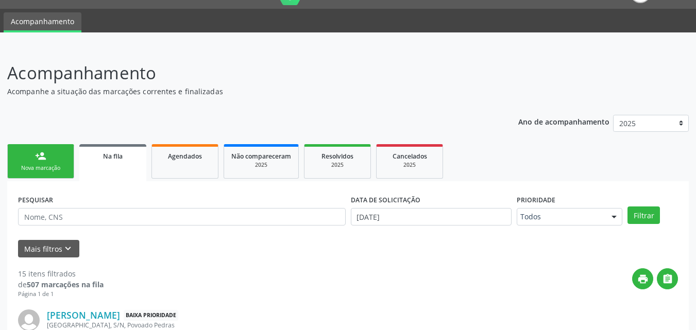
click at [55, 166] on div "Nova marcação" at bounding box center [41, 168] width 52 height 8
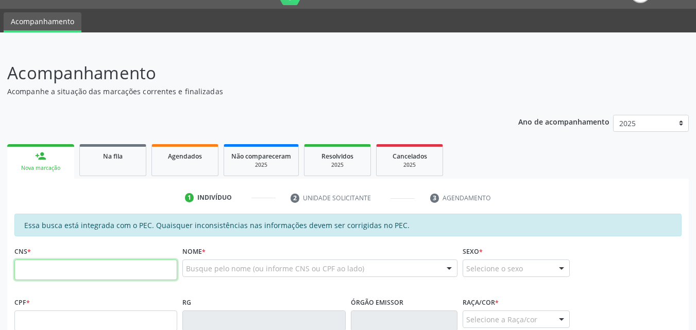
click at [120, 275] on input "text" at bounding box center [95, 270] width 163 height 21
type input "708 6040 2334 9687"
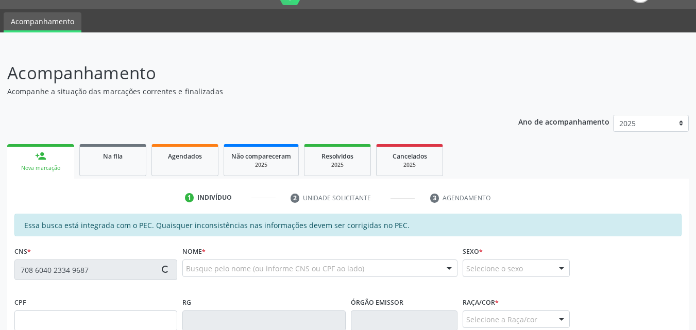
type input "132.083.834-01"
type input "[DATE]"
type input "Janicleide dos Santos"
type input "[PHONE_NUMBER]"
type input "S/N"
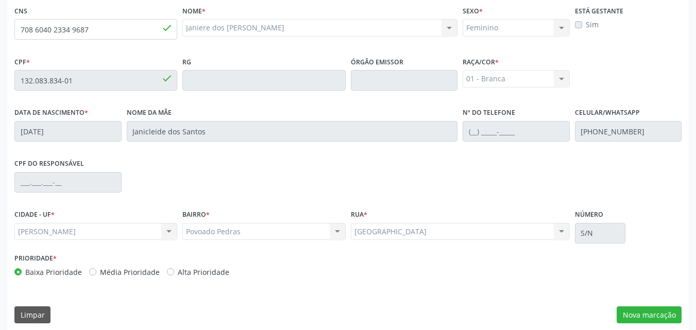
scroll to position [273, 0]
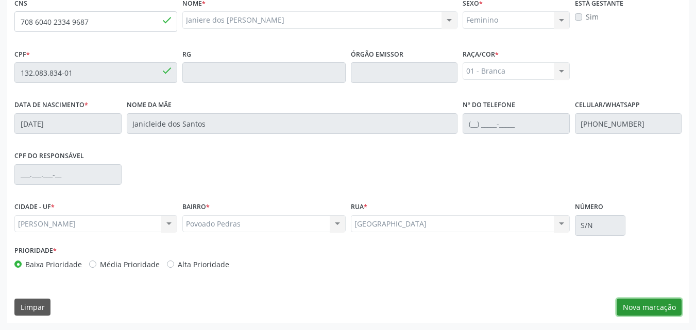
click at [661, 306] on button "Nova marcação" at bounding box center [649, 308] width 65 height 18
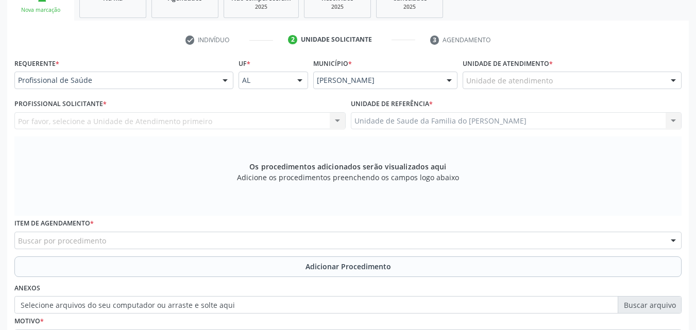
scroll to position [176, 0]
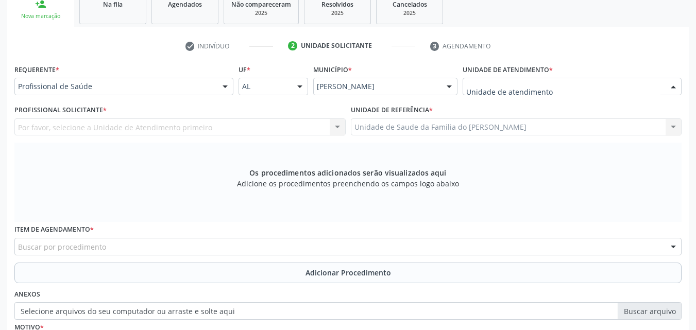
click at [616, 89] on div at bounding box center [572, 87] width 219 height 18
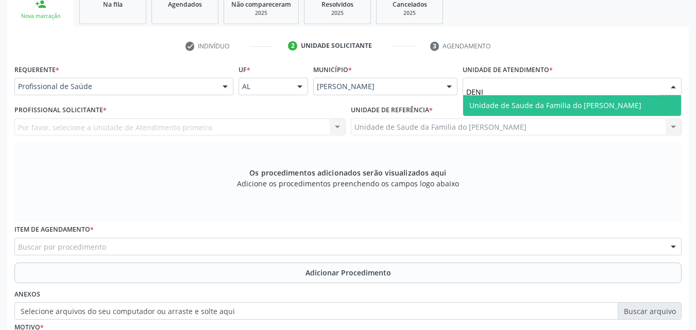
type input "[PERSON_NAME]"
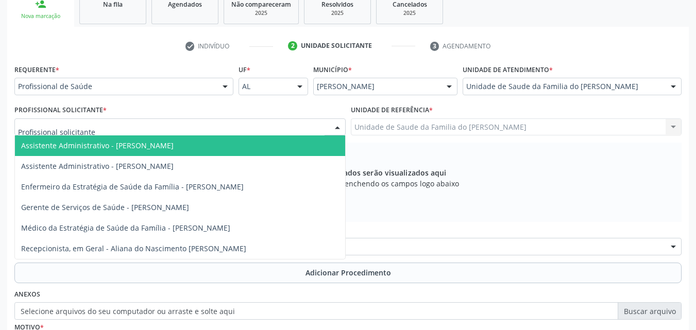
click at [164, 129] on div at bounding box center [179, 127] width 331 height 18
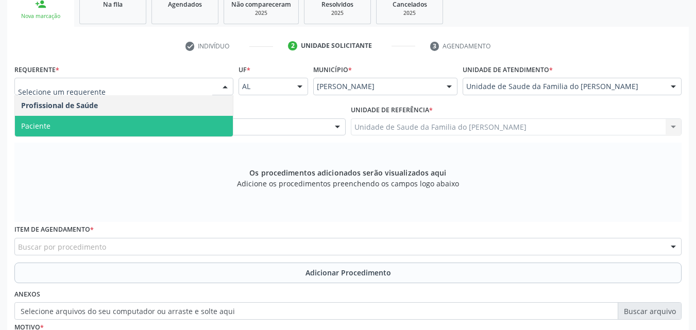
click at [113, 124] on span "Paciente" at bounding box center [124, 126] width 218 height 21
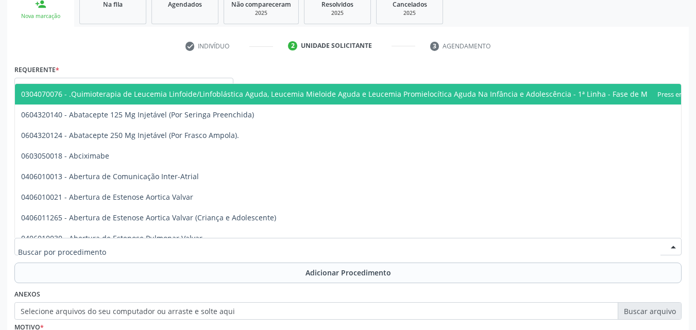
click at [116, 240] on div at bounding box center [347, 247] width 667 height 18
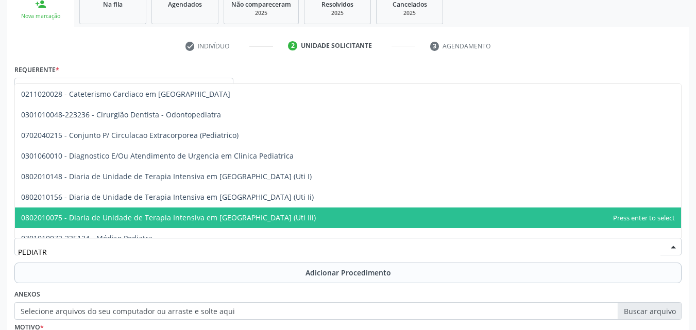
type input "PEDIATRA"
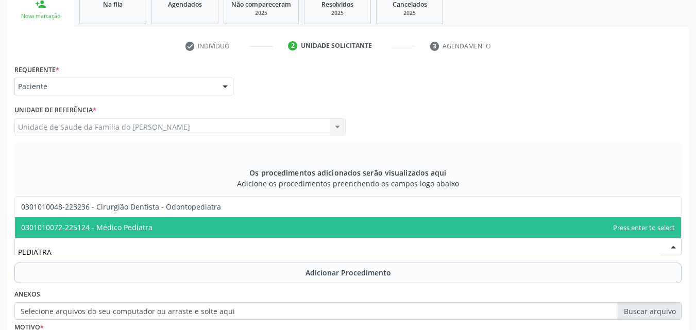
click at [143, 235] on span "0301010072-225124 - Médico Pediatra" at bounding box center [348, 227] width 666 height 21
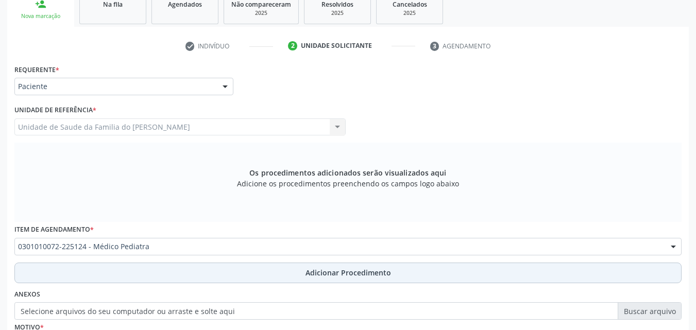
click at [149, 272] on button "Adicionar Procedimento" at bounding box center [347, 273] width 667 height 21
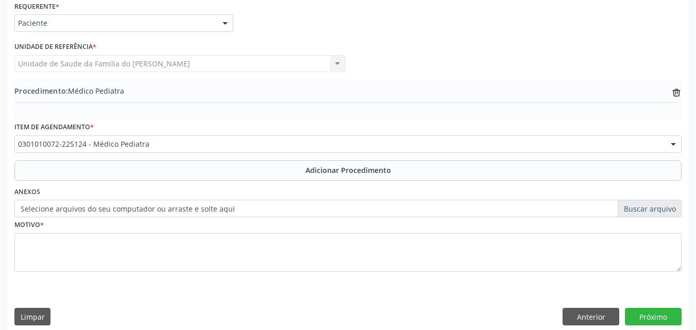
scroll to position [249, 0]
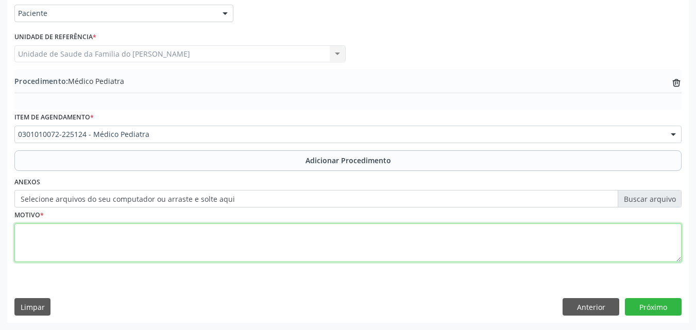
click at [508, 239] on textarea at bounding box center [347, 243] width 667 height 39
paste textarea "ENURESE NOTURNA"
type textarea "ENURESE NOTURNA"
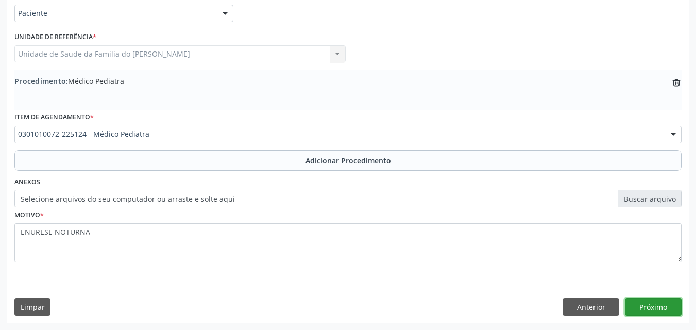
click at [650, 309] on button "Próximo" at bounding box center [653, 307] width 57 height 18
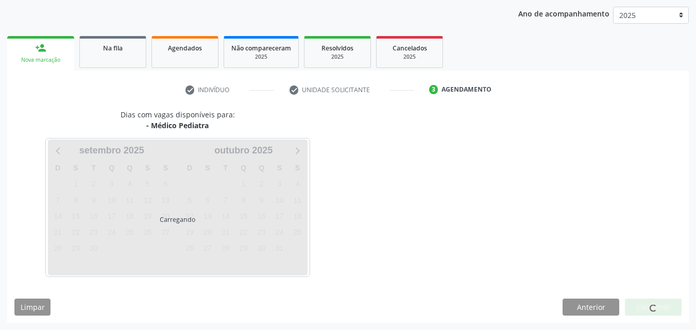
scroll to position [163, 0]
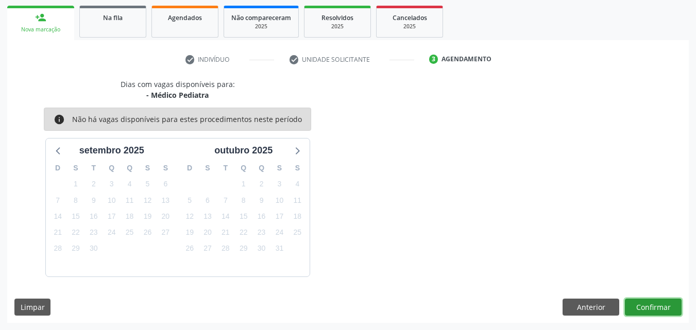
click at [650, 309] on button "Confirmar" at bounding box center [653, 308] width 57 height 18
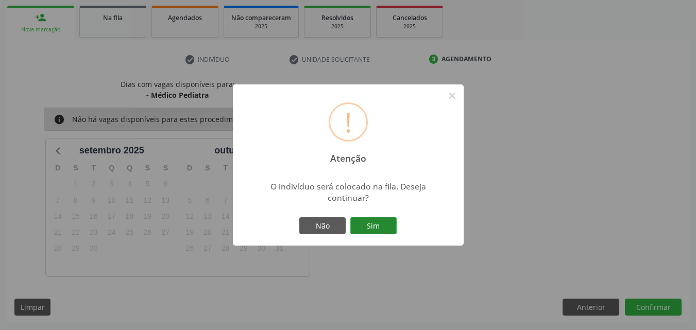
click at [373, 226] on button "Sim" at bounding box center [373, 226] width 46 height 18
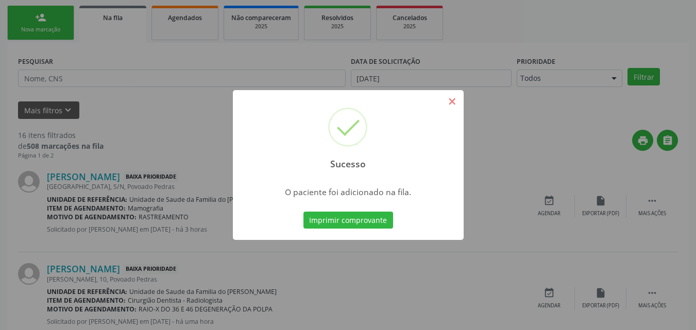
scroll to position [24, 0]
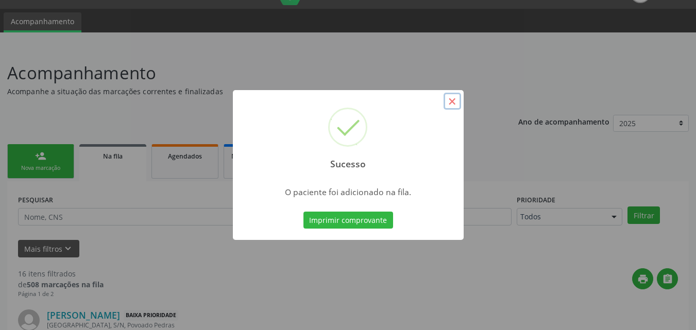
click at [450, 104] on button "×" at bounding box center [453, 102] width 18 height 18
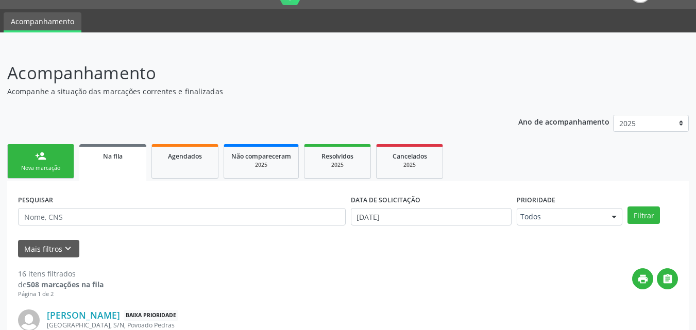
click at [56, 162] on link "person_add Nova marcação" at bounding box center [40, 161] width 67 height 35
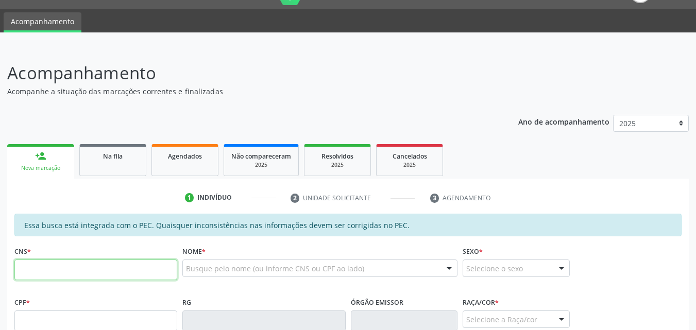
click at [81, 274] on input "text" at bounding box center [95, 270] width 163 height 21
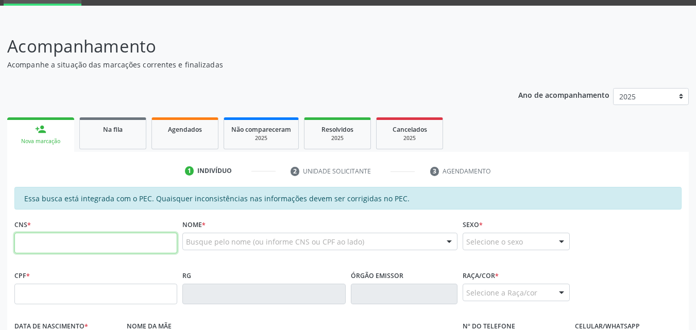
scroll to position [63, 0]
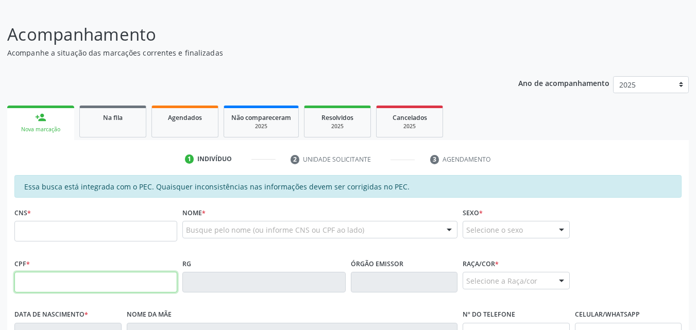
click at [37, 280] on input "text" at bounding box center [95, 282] width 163 height 21
type input "032.790.394-52"
type input "705 0058 3634 1554"
type input "25[DATE]"
type input "[PERSON_NAME]"
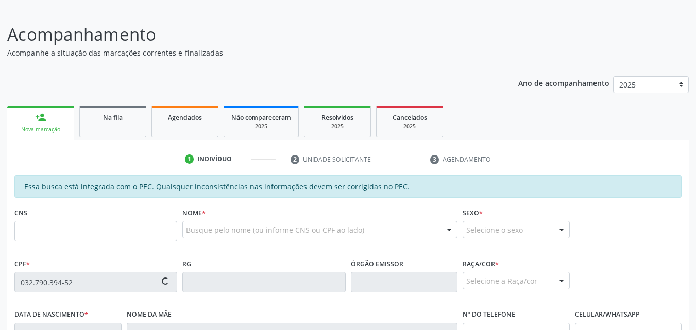
type input "[PHONE_NUMBER]"
type input "06"
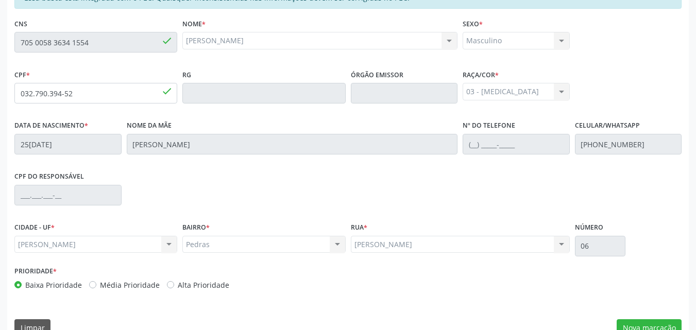
scroll to position [273, 0]
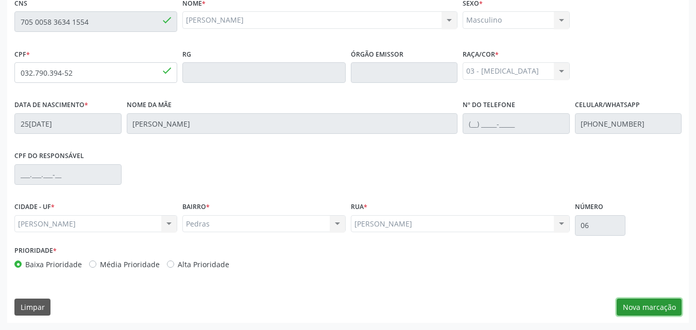
click at [662, 309] on button "Nova marcação" at bounding box center [649, 308] width 65 height 18
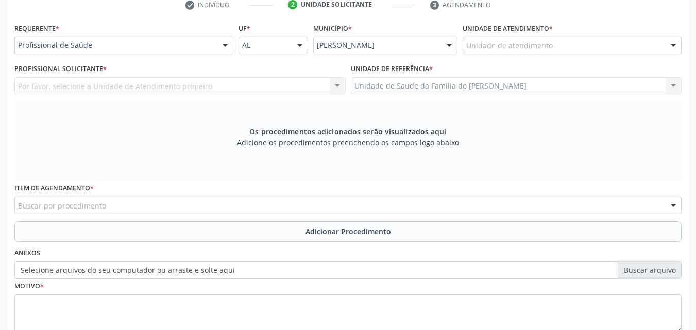
scroll to position [199, 0]
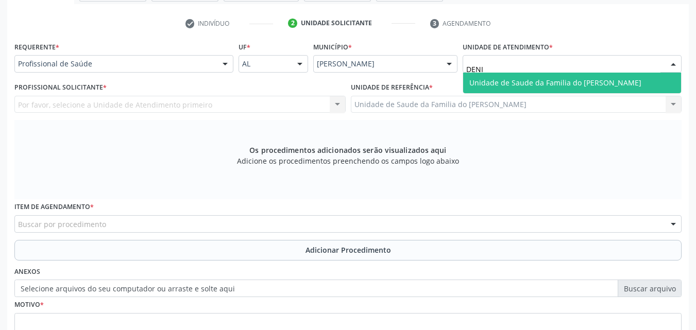
type input "[PERSON_NAME]"
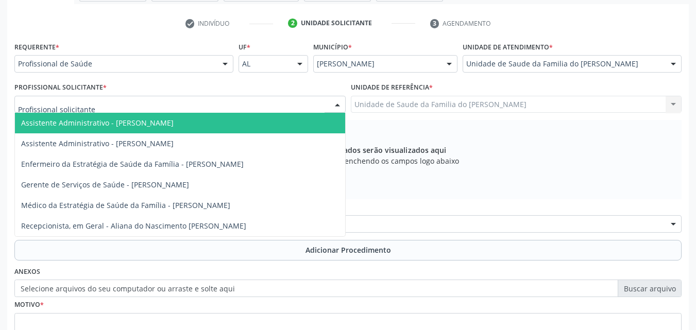
click at [193, 104] on div at bounding box center [179, 105] width 331 height 18
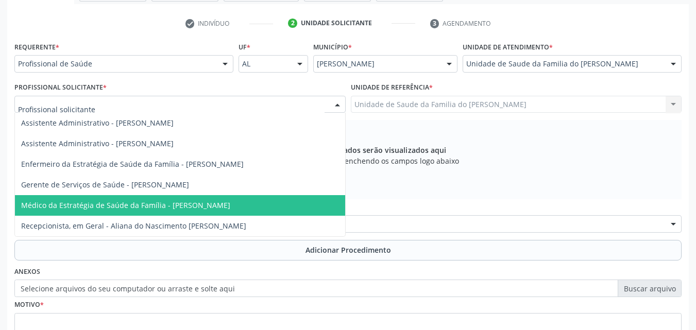
click at [166, 211] on span "Médico da Estratégia de Saúde da Família - [PERSON_NAME]" at bounding box center [180, 205] width 330 height 21
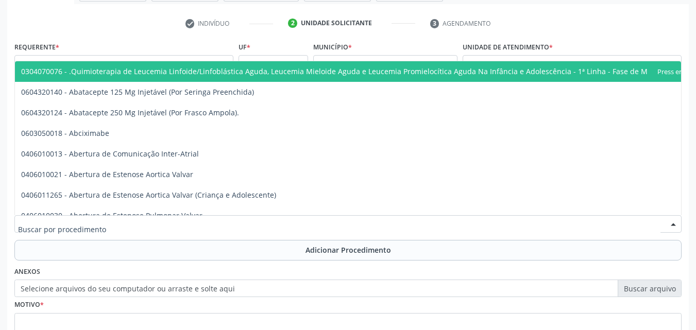
click at [175, 218] on div at bounding box center [347, 224] width 667 height 18
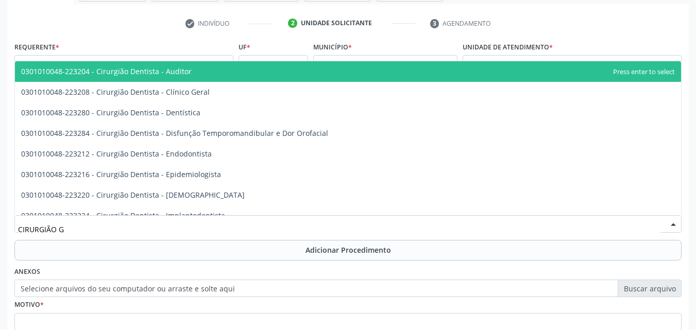
type input "CIRURGIÃO GE"
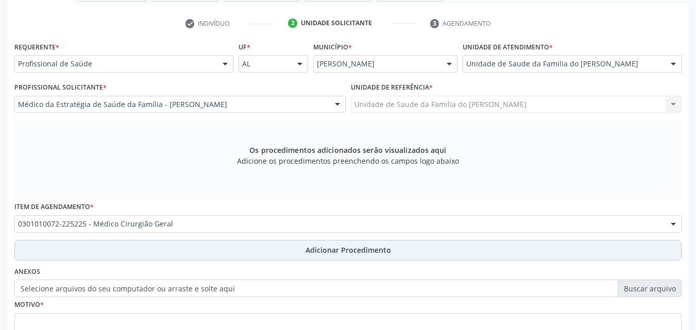
click at [183, 246] on button "Adicionar Procedimento" at bounding box center [347, 250] width 667 height 21
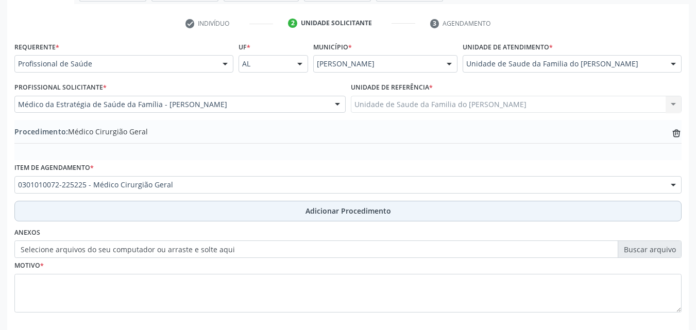
click at [214, 213] on button "Adicionar Procedimento" at bounding box center [347, 211] width 667 height 21
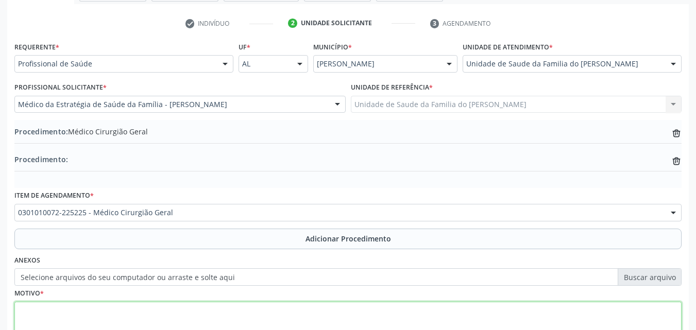
click at [195, 313] on textarea at bounding box center [347, 321] width 667 height 39
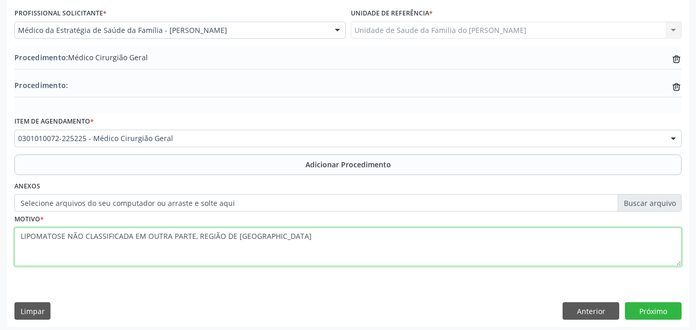
scroll to position [277, 0]
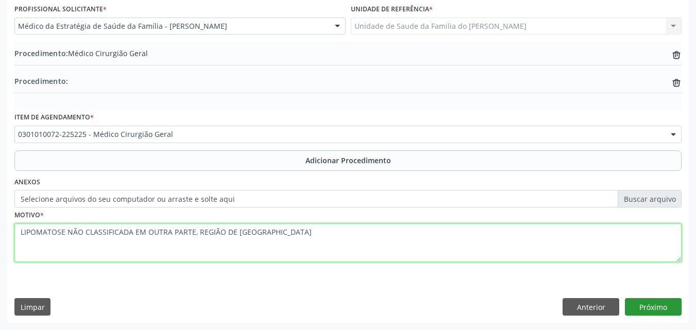
type textarea "LIPOMATOSE NÃO CLASSIFICADA EM OUTRA PARTE, REGIÃO DE [GEOGRAPHIC_DATA]"
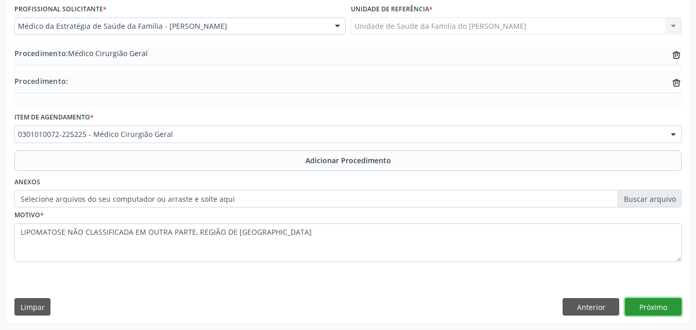
click at [656, 313] on button "Próximo" at bounding box center [653, 307] width 57 height 18
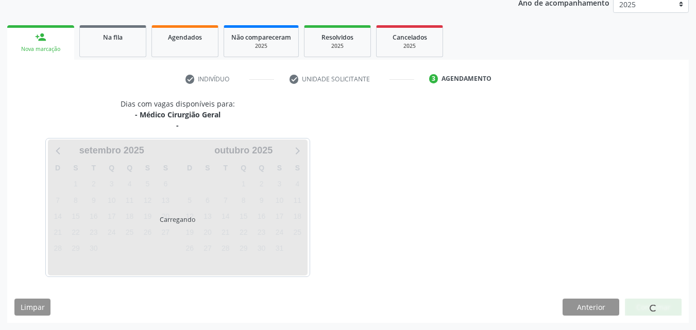
scroll to position [174, 0]
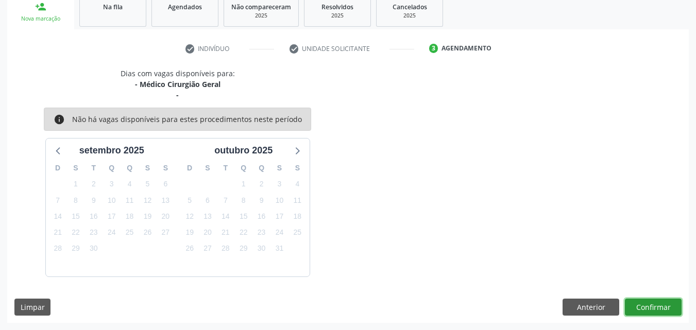
click at [664, 307] on button "Confirmar" at bounding box center [653, 308] width 57 height 18
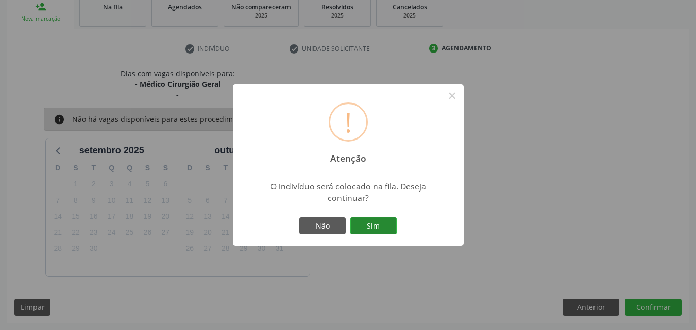
click at [380, 228] on button "Sim" at bounding box center [373, 226] width 46 height 18
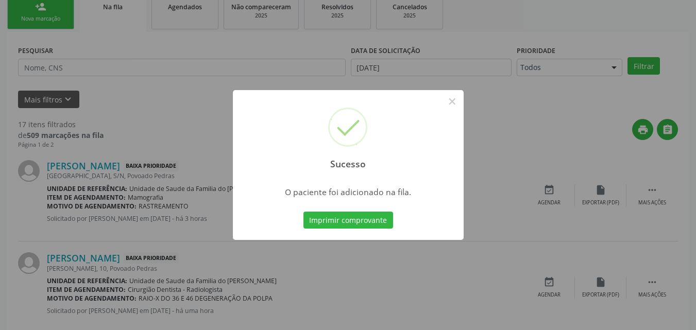
scroll to position [24, 0]
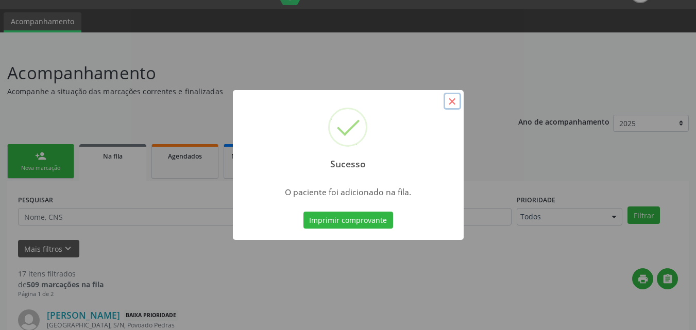
click at [454, 102] on button "×" at bounding box center [453, 102] width 18 height 18
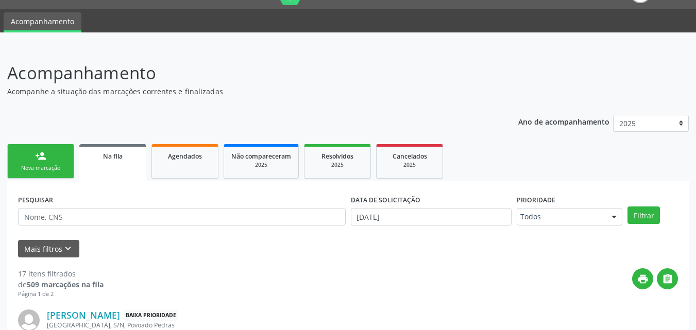
click at [57, 174] on link "person_add Nova marcação" at bounding box center [40, 161] width 67 height 35
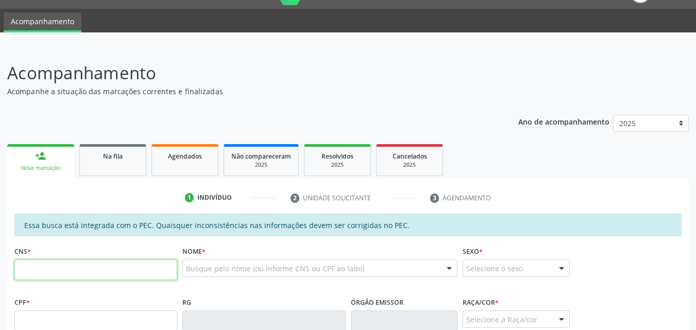
click at [64, 265] on input "text" at bounding box center [95, 270] width 163 height 21
type input "704 0023 8404 1964"
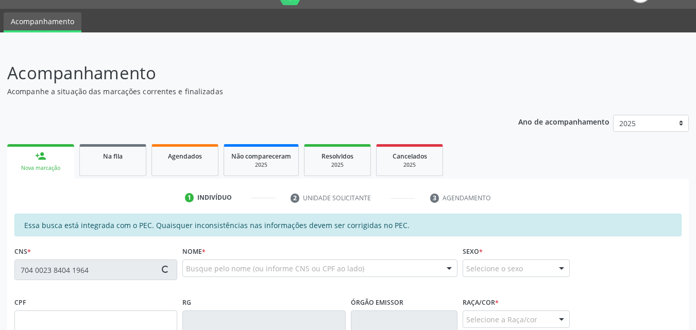
type input "131.189.394-60"
type input "13[DATE]"
type input "Rozeni [PERSON_NAME]"
type input "[PHONE_NUMBER]"
type input "17"
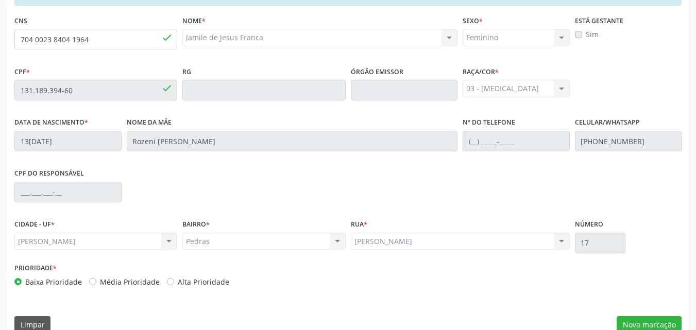
scroll to position [273, 0]
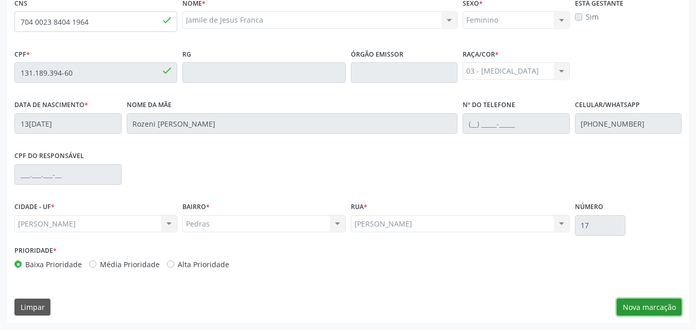
click at [646, 303] on button "Nova marcação" at bounding box center [649, 308] width 65 height 18
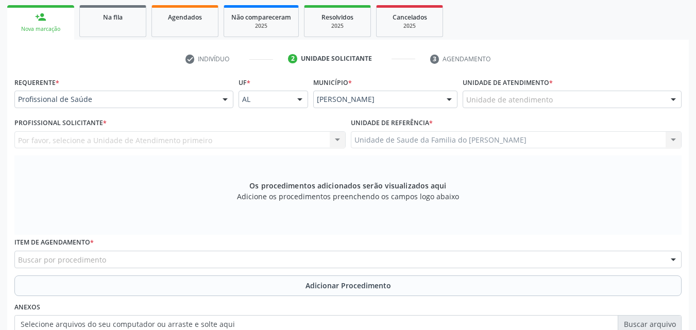
scroll to position [153, 0]
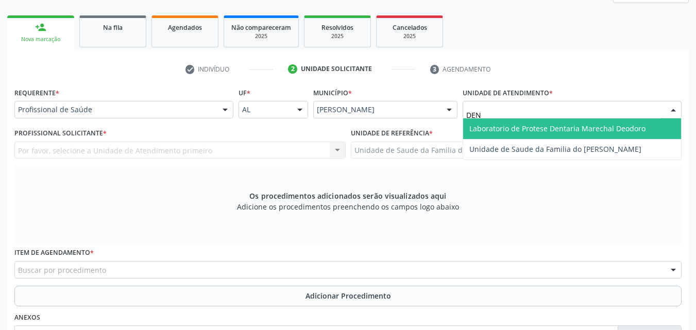
type input "DENI"
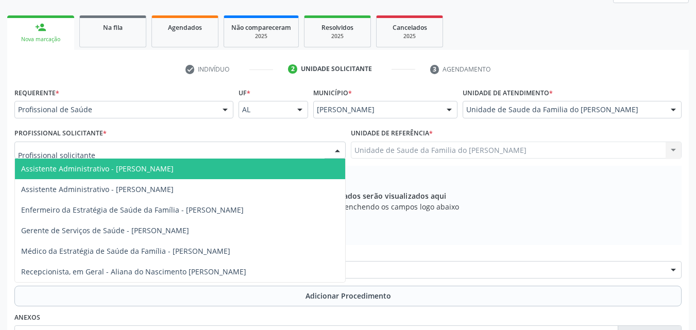
click at [197, 152] on div at bounding box center [179, 151] width 331 height 18
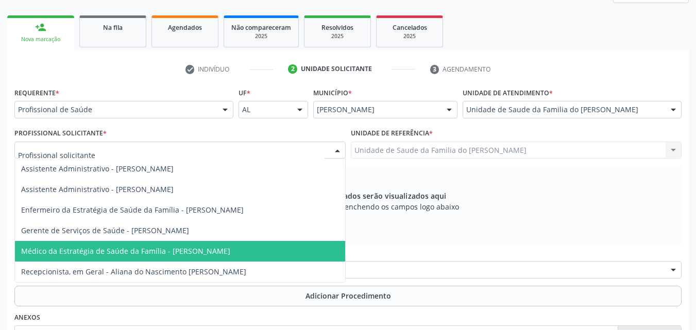
click at [194, 253] on span "Médico da Estratégia de Saúde da Família - [PERSON_NAME]" at bounding box center [125, 251] width 209 height 10
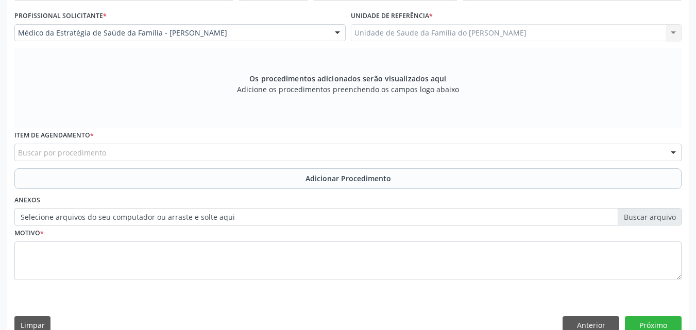
scroll to position [289, 0]
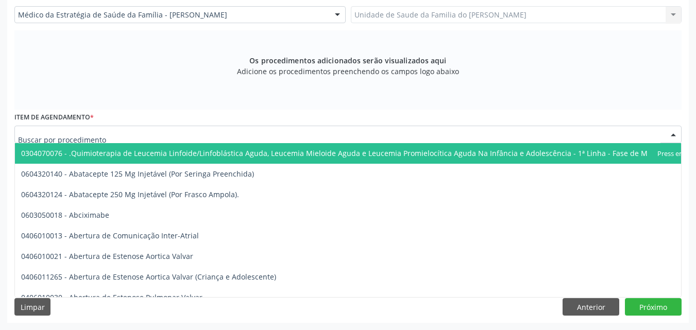
click at [508, 133] on div at bounding box center [347, 135] width 667 height 18
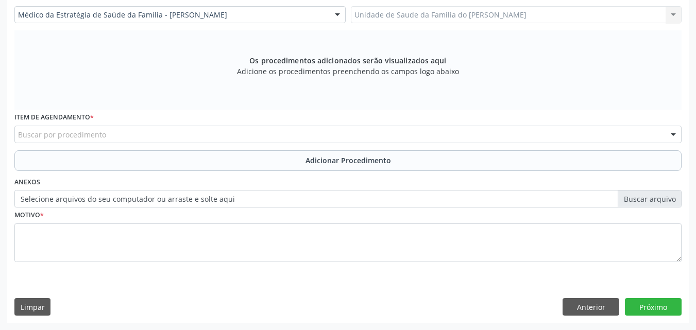
click at [523, 69] on div "Os procedimentos adicionados serão visualizados aqui Adicione os procedimentos …" at bounding box center [347, 69] width 667 height 79
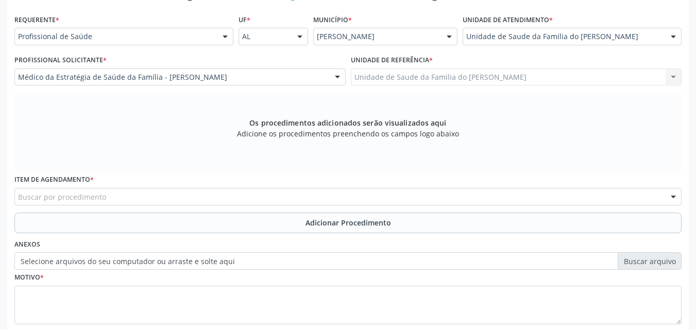
scroll to position [222, 0]
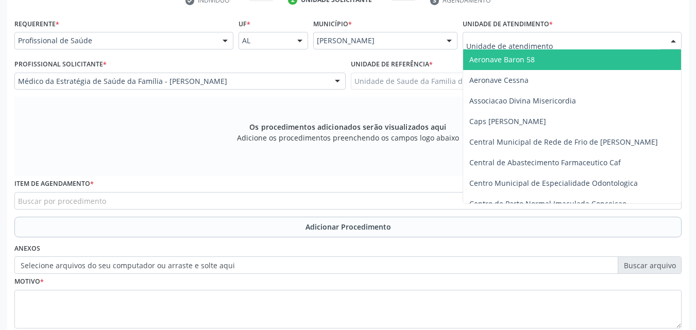
click at [225, 46] on div at bounding box center [224, 41] width 15 height 18
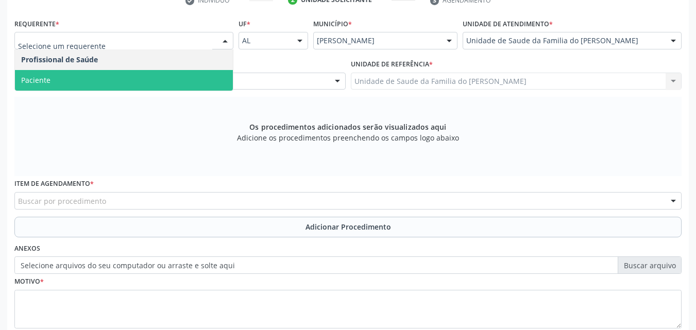
click at [202, 80] on span "Paciente" at bounding box center [124, 80] width 218 height 21
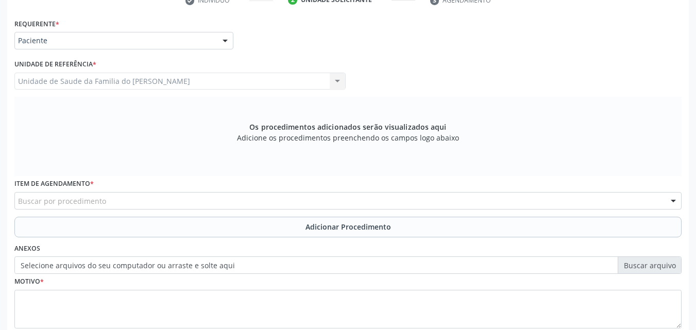
click at [202, 80] on div "Requerente * Paciente Profissional de Saúde Paciente Nenhum resultado encontrad…" at bounding box center [347, 179] width 667 height 327
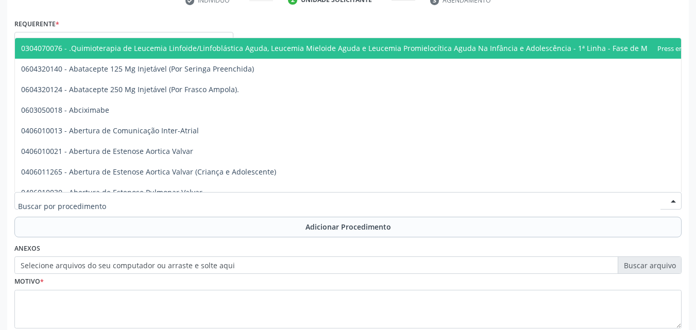
click at [183, 198] on div at bounding box center [347, 201] width 667 height 18
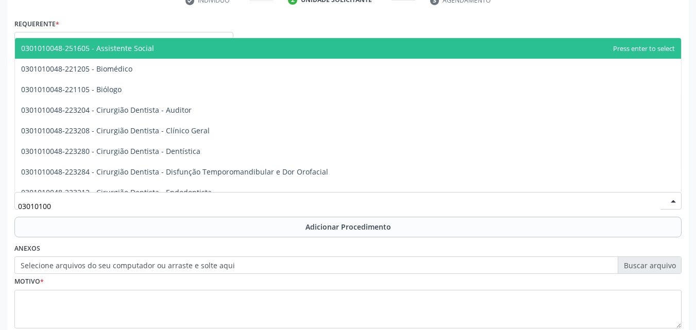
type input "030101004"
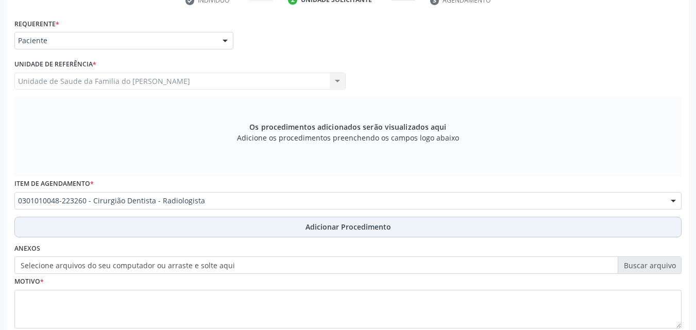
scroll to position [0, 0]
click at [187, 226] on button "Adicionar Procedimento" at bounding box center [347, 227] width 667 height 21
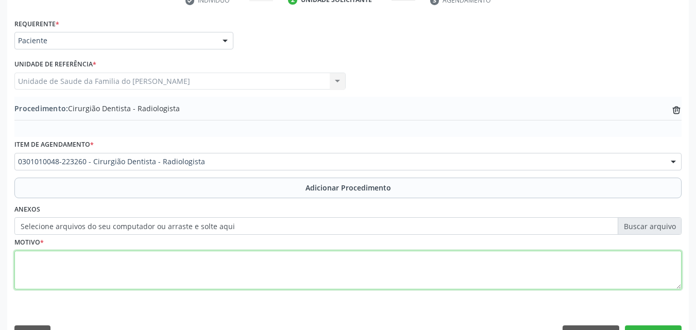
click at [190, 261] on textarea at bounding box center [347, 270] width 667 height 39
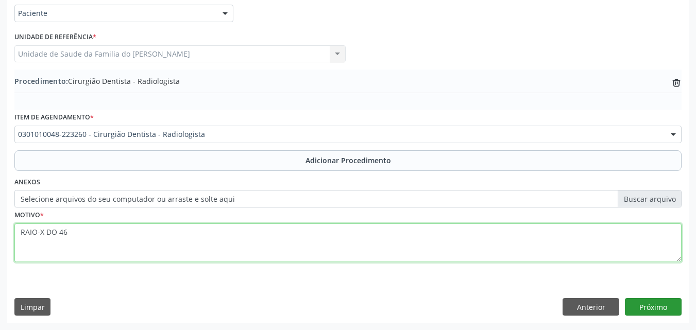
type textarea "RAIO-X DO 46"
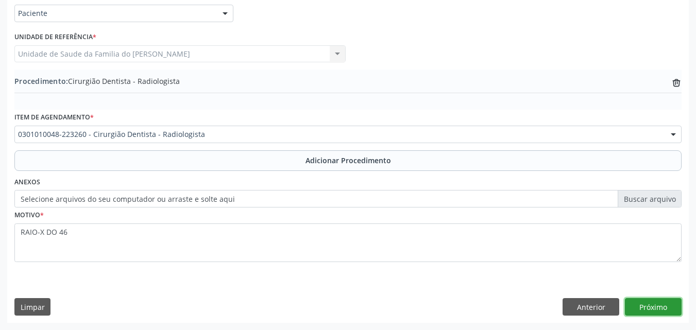
click at [657, 306] on button "Próximo" at bounding box center [653, 307] width 57 height 18
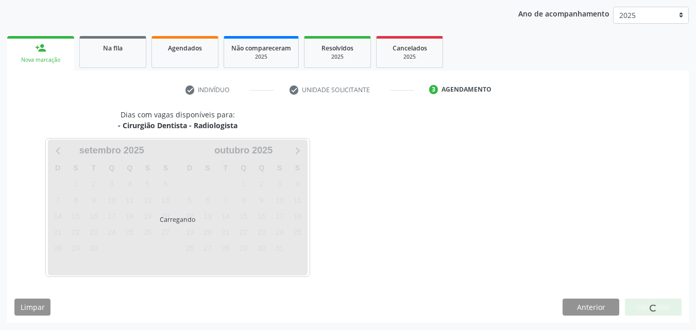
scroll to position [163, 0]
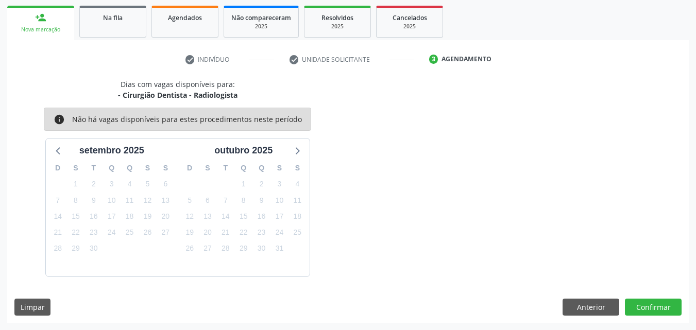
click at [650, 298] on div "Dias com vagas disponíveis para: - Cirurgião Dentista - Radiologista info Não h…" at bounding box center [348, 201] width 682 height 244
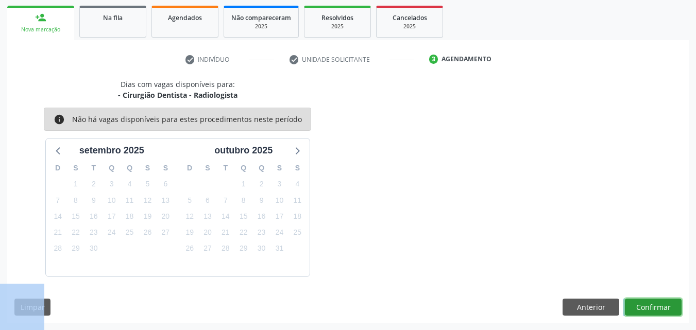
click at [652, 303] on button "Confirmar" at bounding box center [653, 308] width 57 height 18
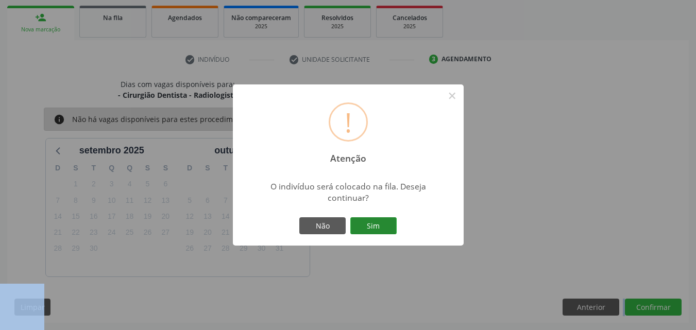
click at [384, 222] on button "Sim" at bounding box center [373, 226] width 46 height 18
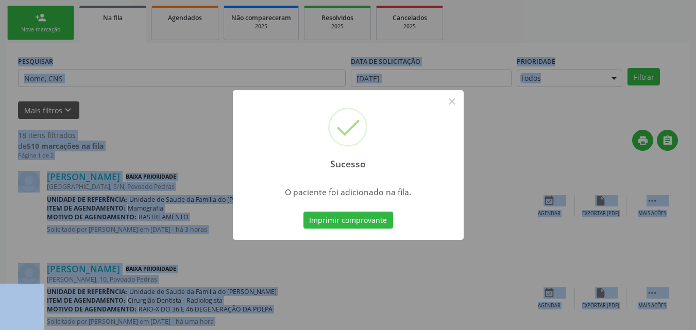
scroll to position [24, 0]
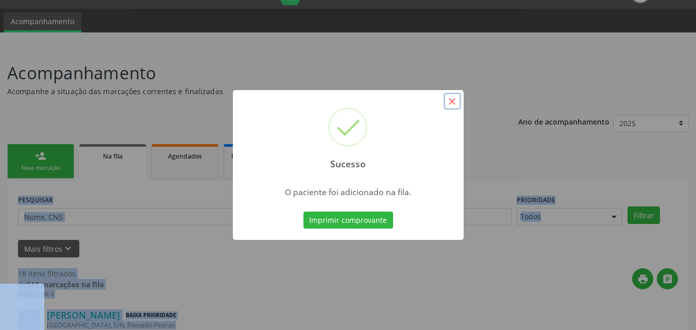
click at [452, 108] on button "×" at bounding box center [453, 102] width 18 height 18
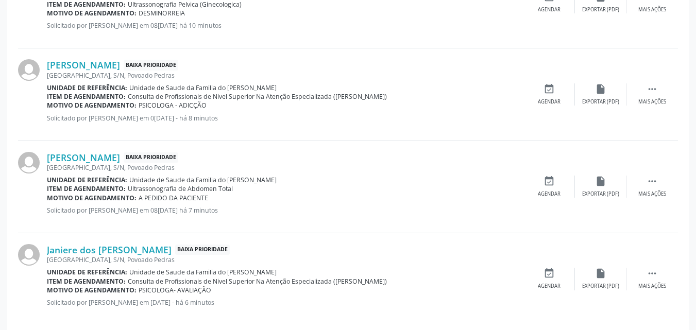
scroll to position [1434, 0]
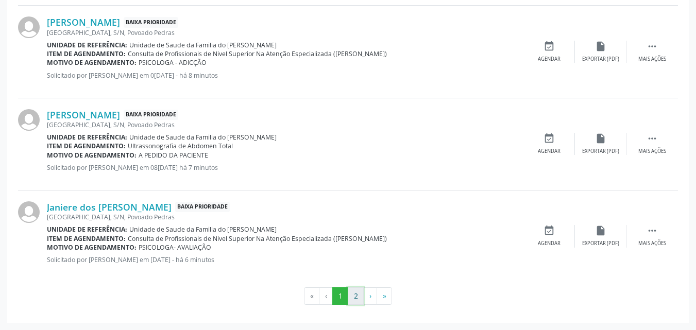
click at [358, 300] on button "2" at bounding box center [356, 296] width 16 height 18
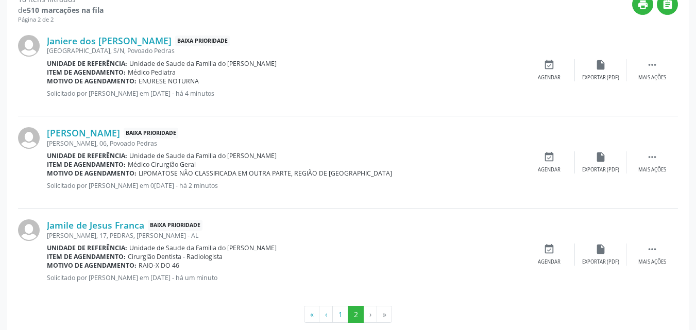
scroll to position [317, 0]
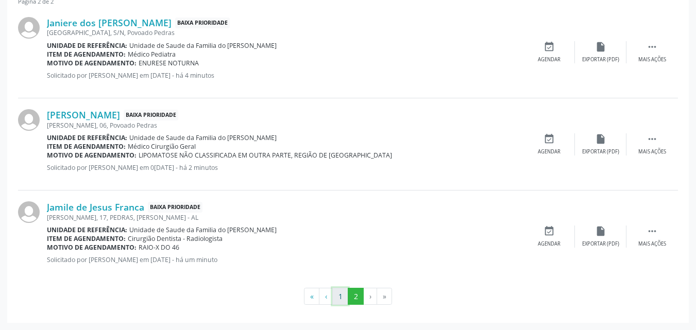
click at [342, 292] on button "1" at bounding box center [340, 297] width 16 height 18
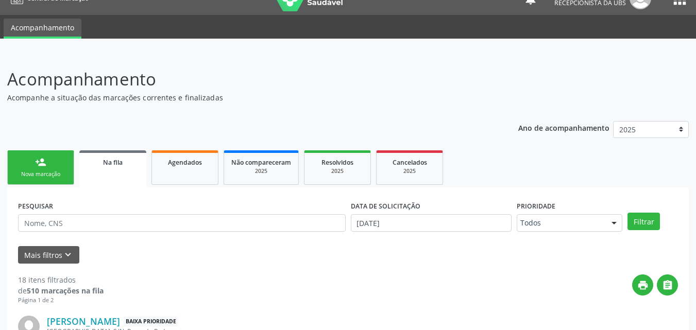
scroll to position [4, 0]
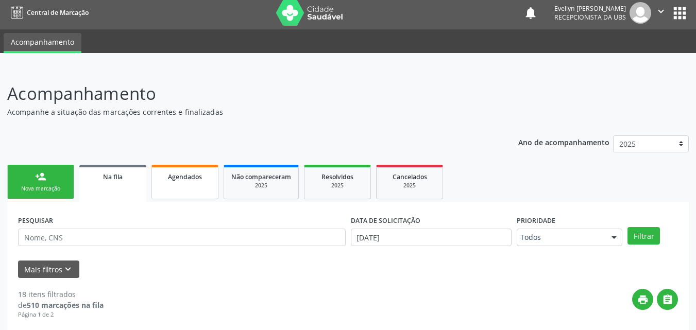
click at [202, 172] on div "Agendados" at bounding box center [185, 176] width 52 height 11
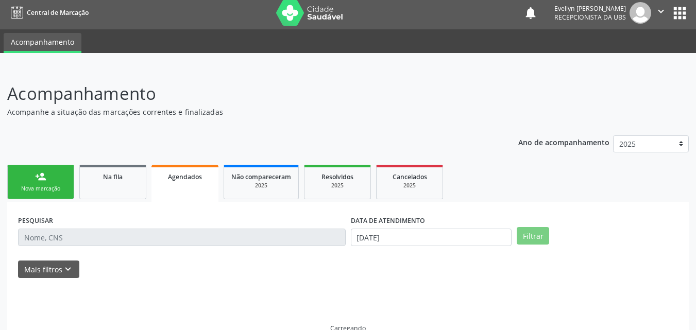
click at [202, 172] on div "Agendados" at bounding box center [185, 176] width 53 height 11
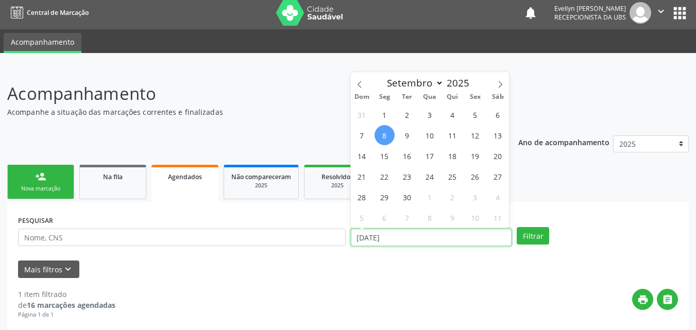
click at [412, 239] on input "[DATE]" at bounding box center [431, 238] width 161 height 18
click at [366, 94] on span "Dom" at bounding box center [362, 97] width 23 height 7
click at [364, 83] on span at bounding box center [360, 81] width 18 height 18
select select "7"
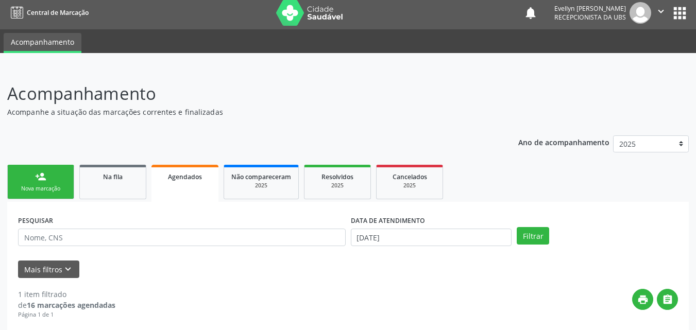
click at [580, 129] on div "Ano de acompanhamento 2025" at bounding box center [603, 145] width 171 height 35
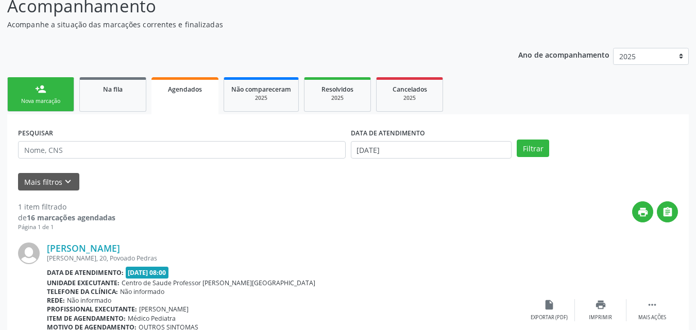
scroll to position [89, 0]
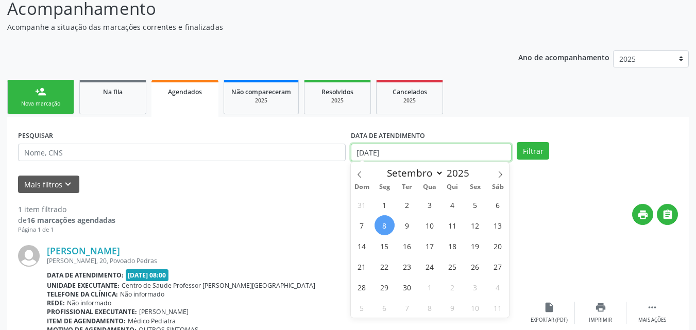
click at [410, 156] on input "[DATE]" at bounding box center [431, 153] width 161 height 18
click at [366, 173] on span at bounding box center [360, 171] width 18 height 18
select select "6"
click at [403, 209] on span "1" at bounding box center [407, 205] width 20 height 20
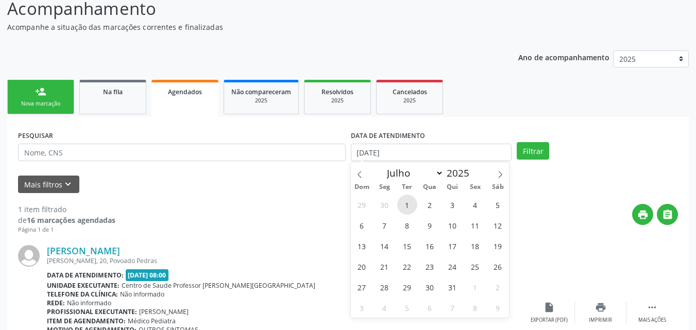
type input "0[DATE]"
click at [501, 170] on span at bounding box center [500, 171] width 18 height 18
select select "8"
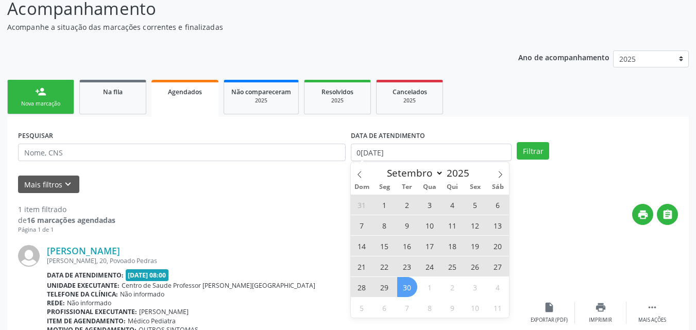
click at [415, 284] on span "30" at bounding box center [407, 287] width 20 height 20
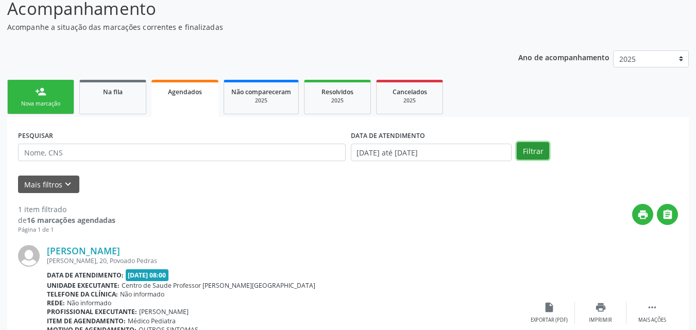
click at [537, 150] on button "Filtrar" at bounding box center [533, 151] width 32 height 18
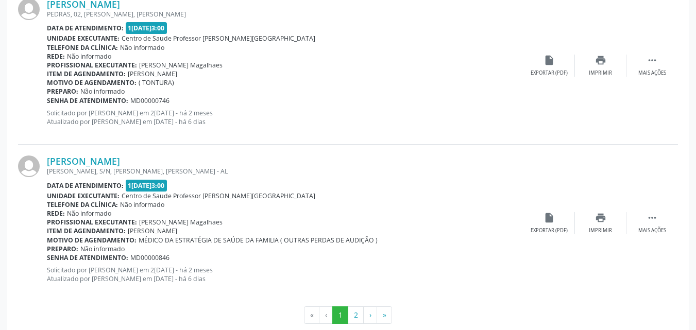
scroll to position [2391, 0]
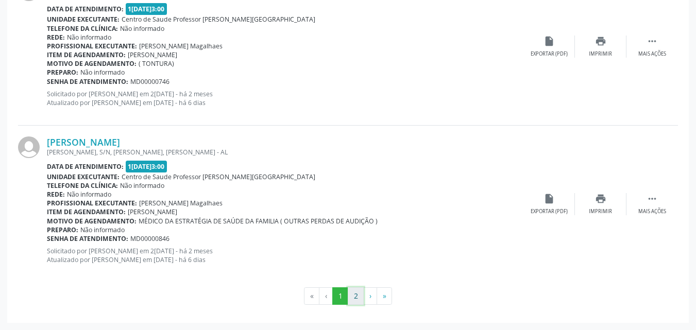
click at [358, 291] on button "2" at bounding box center [356, 296] width 16 height 18
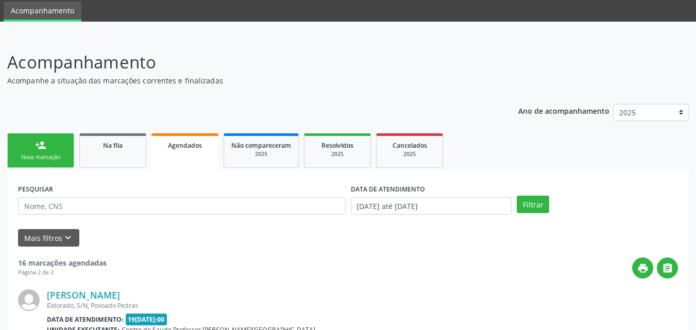
scroll to position [188, 0]
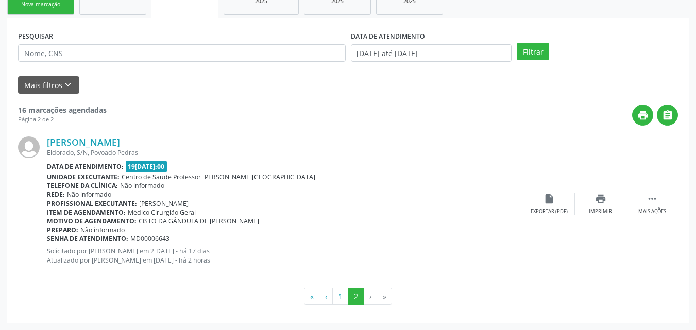
click at [96, 149] on div "Eldorado, S/N, Povoado Pedras" at bounding box center [285, 152] width 477 height 9
click at [105, 141] on link "[PERSON_NAME]" at bounding box center [83, 142] width 73 height 11
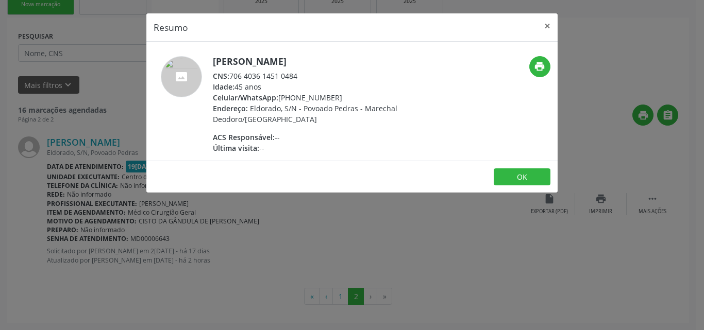
drag, startPoint x: 301, startPoint y: 69, endPoint x: 231, endPoint y: 73, distance: 70.2
click at [231, 73] on div "[PERSON_NAME] CNS: 706 4036 1451 0484 Idade: 45 anos Celular/WhatsApp: [PHONE_N…" at bounding box center [313, 104] width 200 height 97
copy div "706 4036 1451 0484"
click at [547, 30] on button "×" at bounding box center [547, 25] width 21 height 25
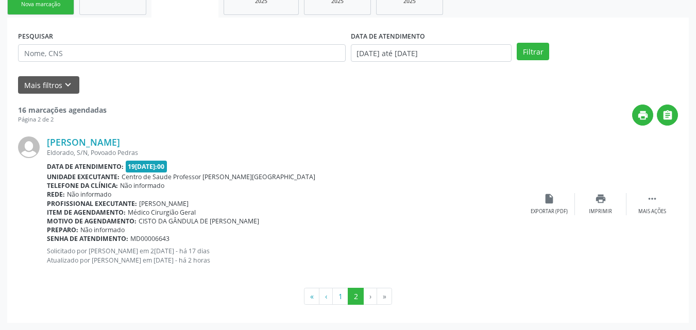
click at [279, 232] on div "Preparo: Não informado" at bounding box center [285, 230] width 477 height 9
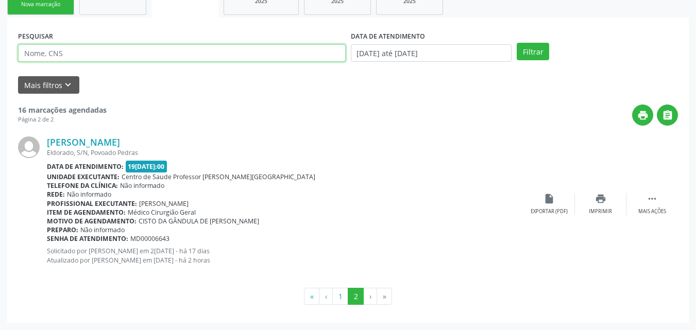
click at [204, 56] on input "text" at bounding box center [182, 53] width 328 height 18
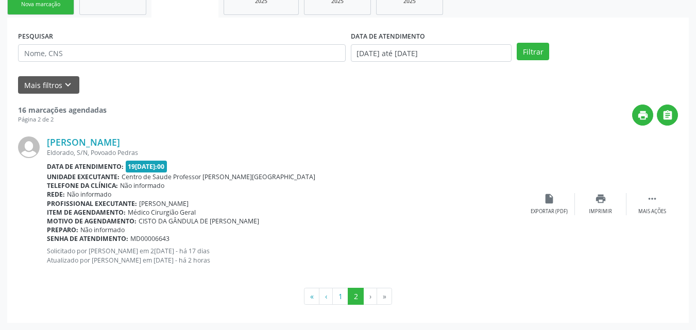
click at [310, 111] on div "print " at bounding box center [392, 115] width 571 height 21
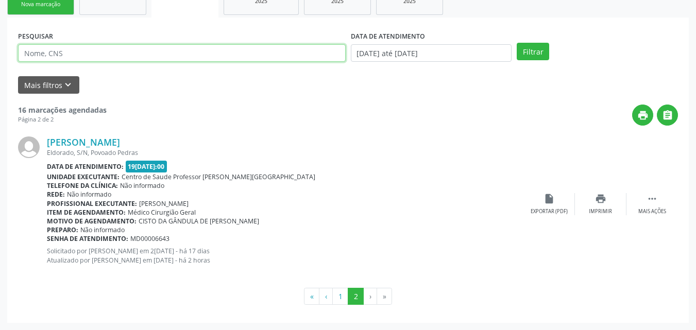
click at [248, 56] on input "text" at bounding box center [182, 53] width 328 height 18
type input "EDLENE"
click at [517, 43] on button "Filtrar" at bounding box center [533, 52] width 32 height 18
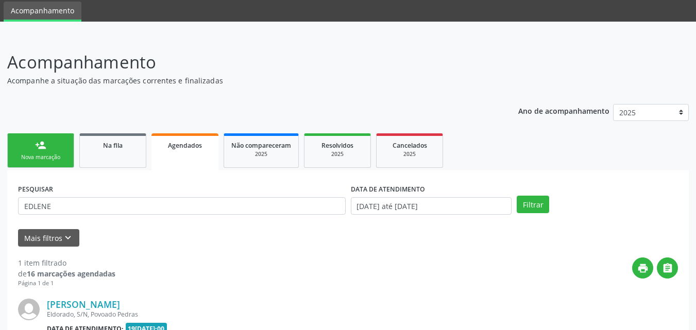
scroll to position [167, 0]
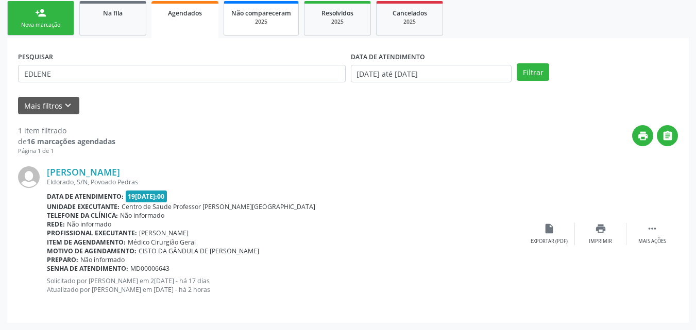
click at [277, 23] on div "2025" at bounding box center [261, 22] width 60 height 8
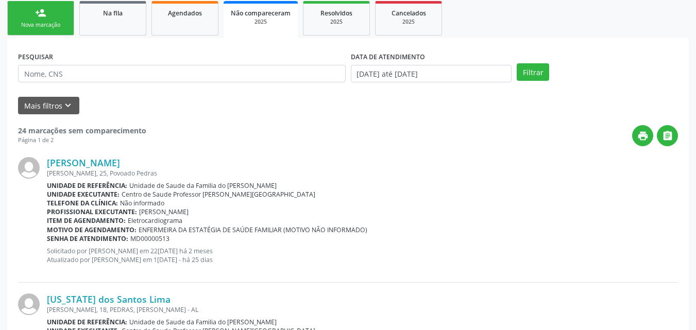
scroll to position [24, 0]
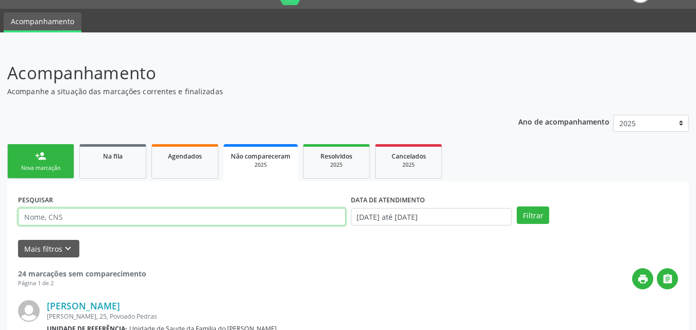
click at [228, 213] on input "text" at bounding box center [182, 217] width 328 height 18
type input "EDLENE"
click at [517, 207] on button "Filtrar" at bounding box center [533, 216] width 32 height 18
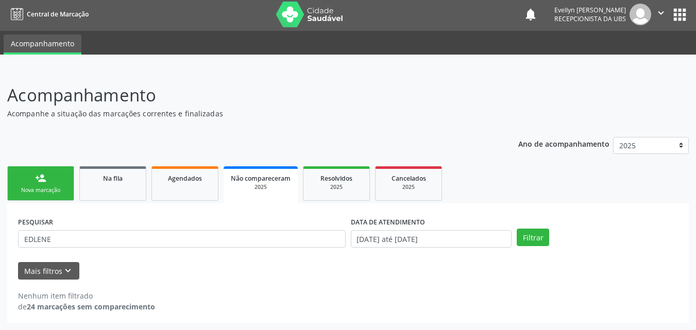
scroll to position [2, 0]
click at [333, 187] on div "2025" at bounding box center [337, 187] width 52 height 8
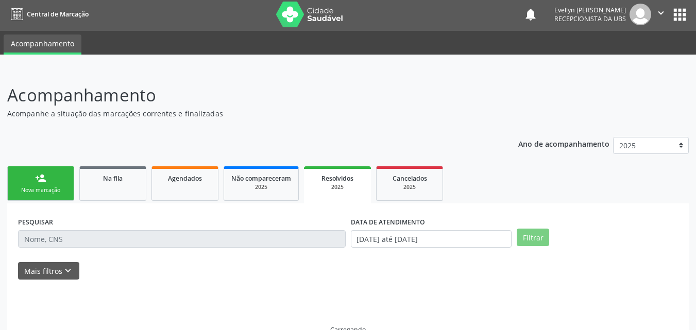
click at [339, 182] on span "Resolvidos" at bounding box center [337, 178] width 32 height 9
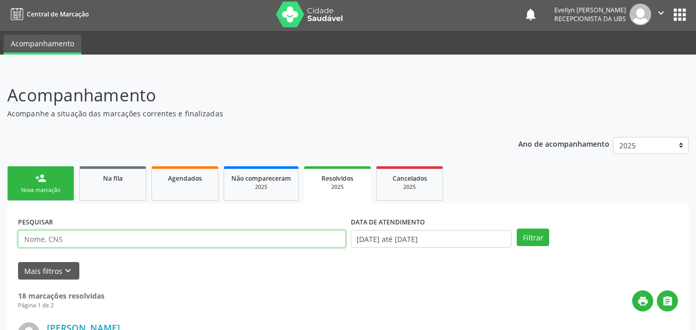
click at [213, 235] on input "text" at bounding box center [182, 239] width 328 height 18
type input "EDLENE"
click at [517, 229] on button "Filtrar" at bounding box center [533, 238] width 32 height 18
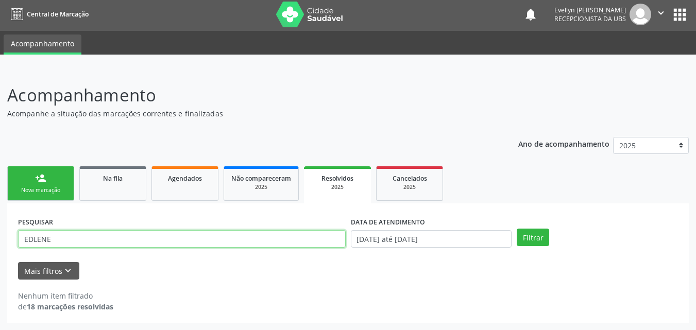
click at [72, 232] on input "EDLENE" at bounding box center [182, 239] width 328 height 18
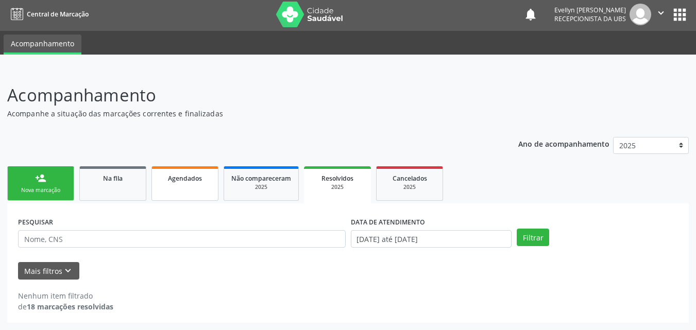
click at [170, 183] on div "Agendados" at bounding box center [185, 178] width 52 height 11
